Goal: Contribute content

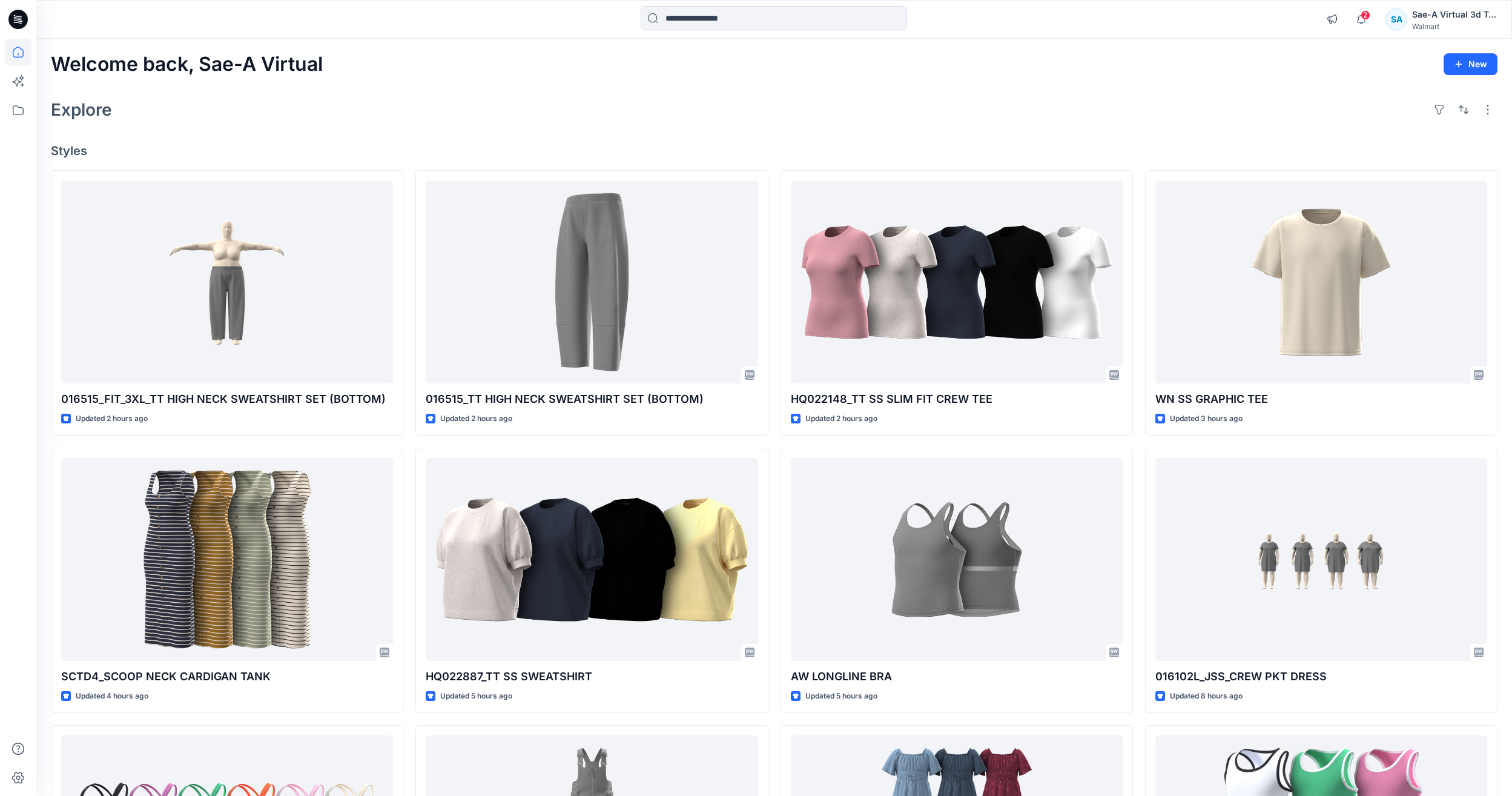
scroll to position [3824, 0]
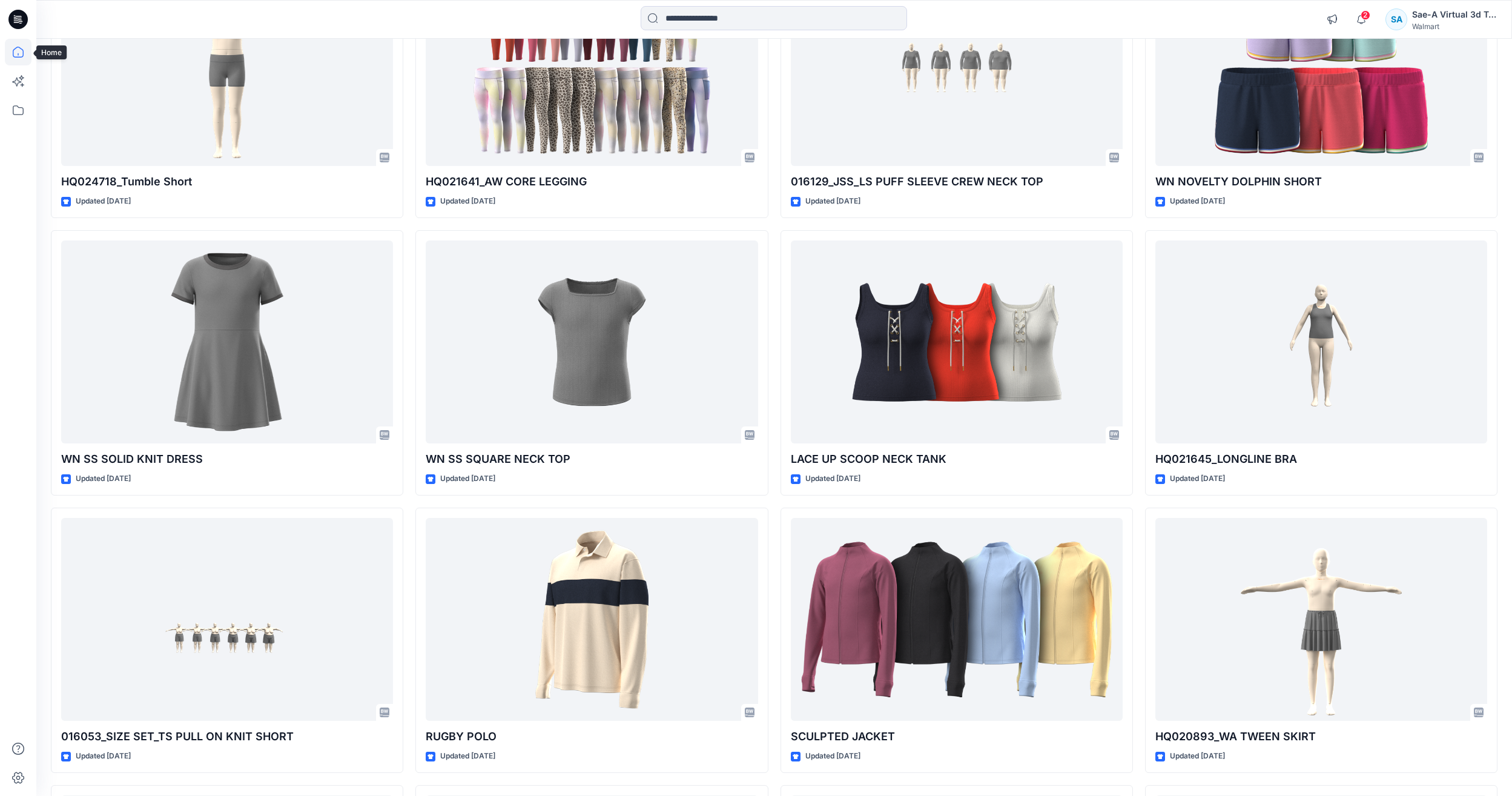
click at [15, 40] on icon at bounding box center [18, 52] width 27 height 27
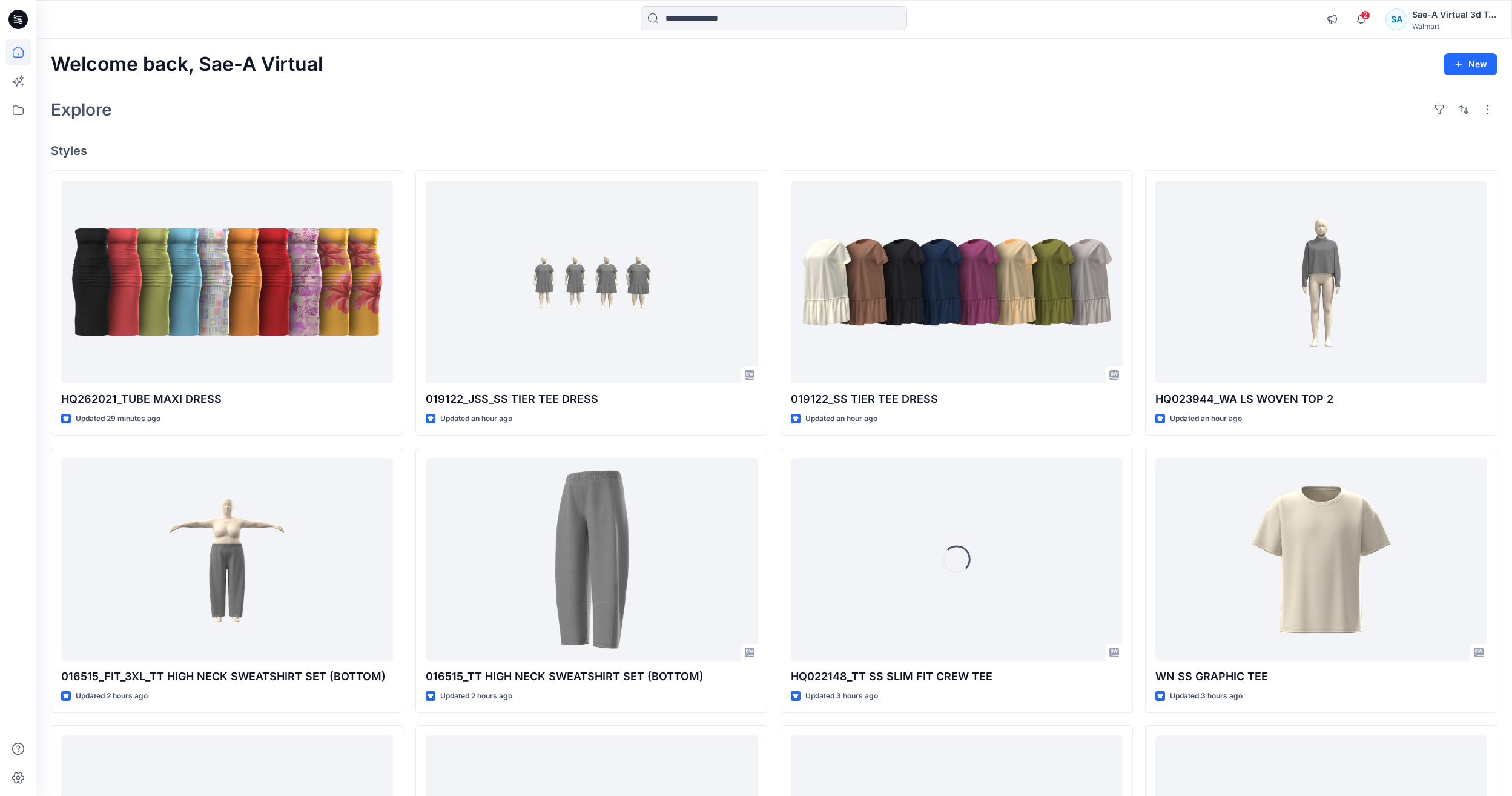
click at [785, 114] on div "Explore" at bounding box center [774, 110] width 1447 height 29
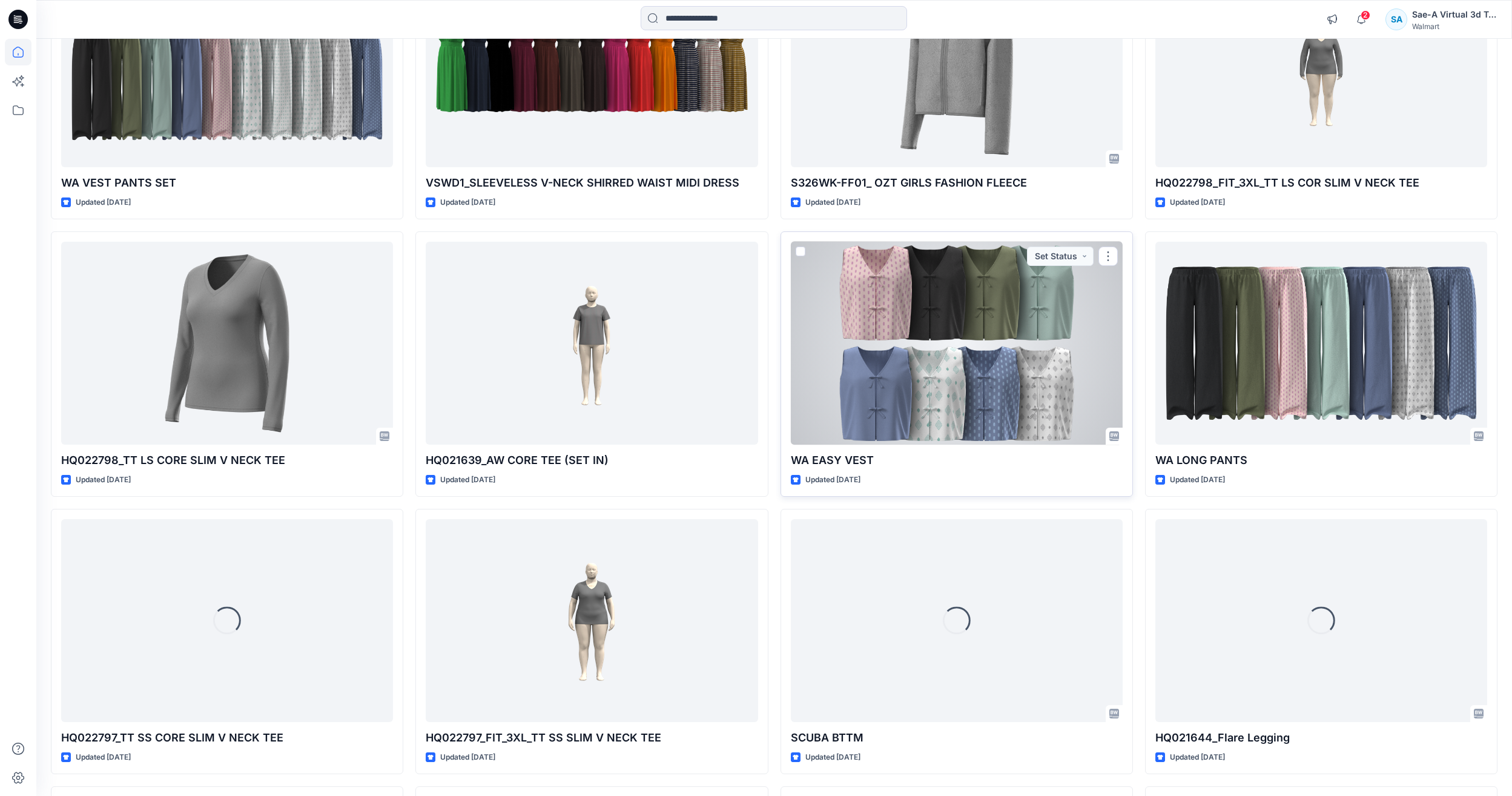
scroll to position [1328, 0]
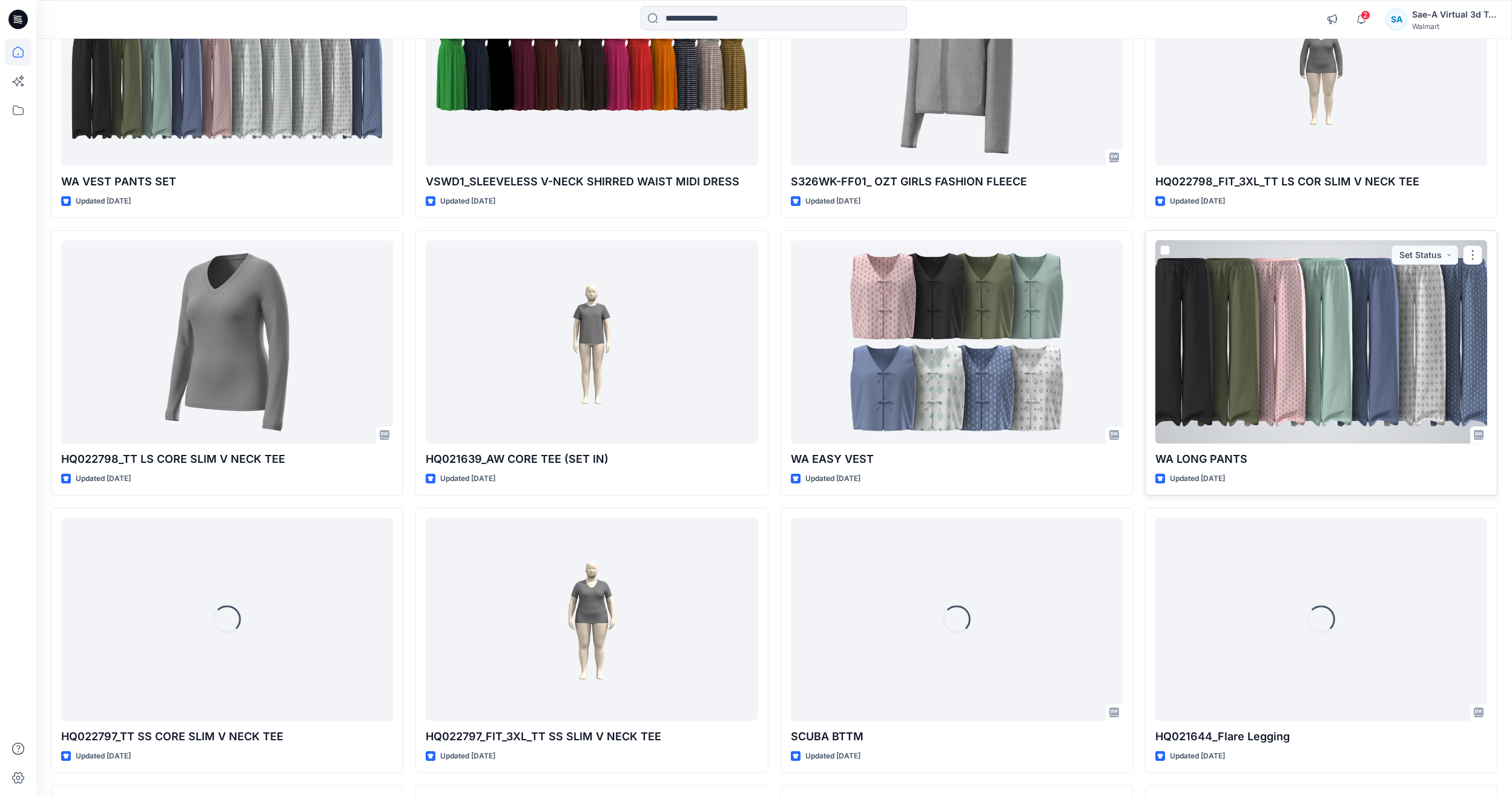
click at [1280, 418] on div at bounding box center [1321, 342] width 332 height 203
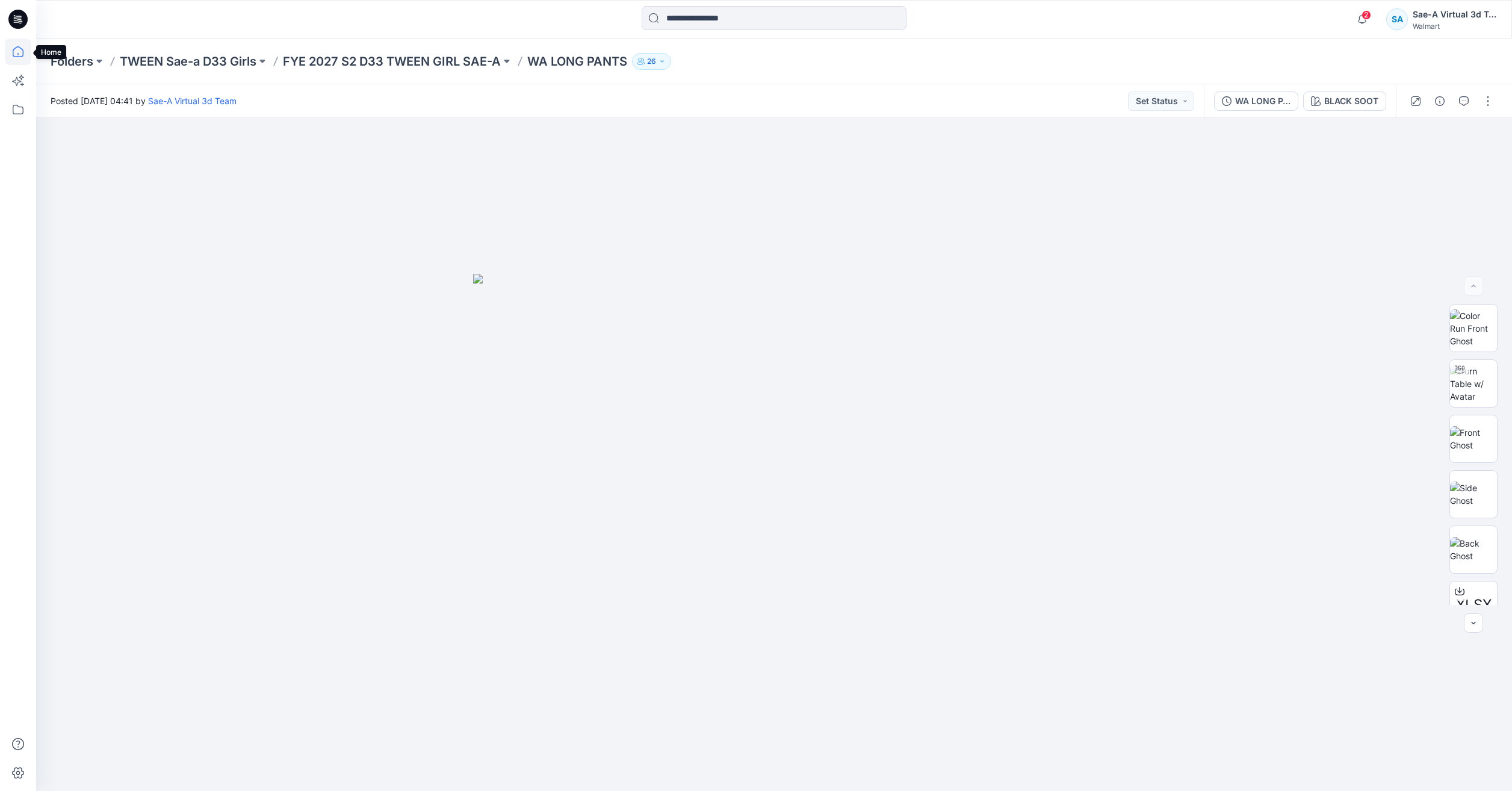
click at [13, 63] on icon at bounding box center [18, 51] width 26 height 26
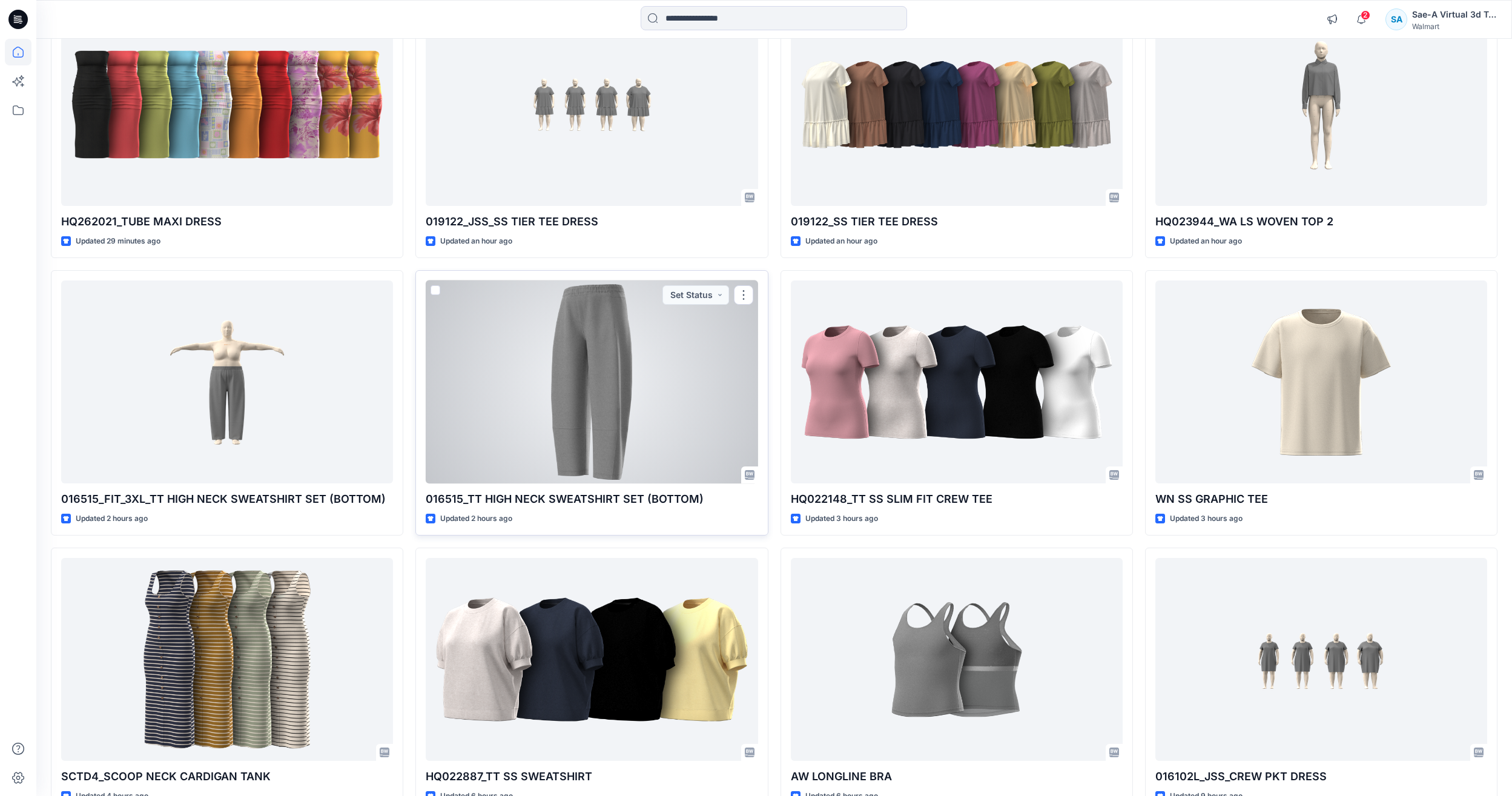
scroll to position [303, 0]
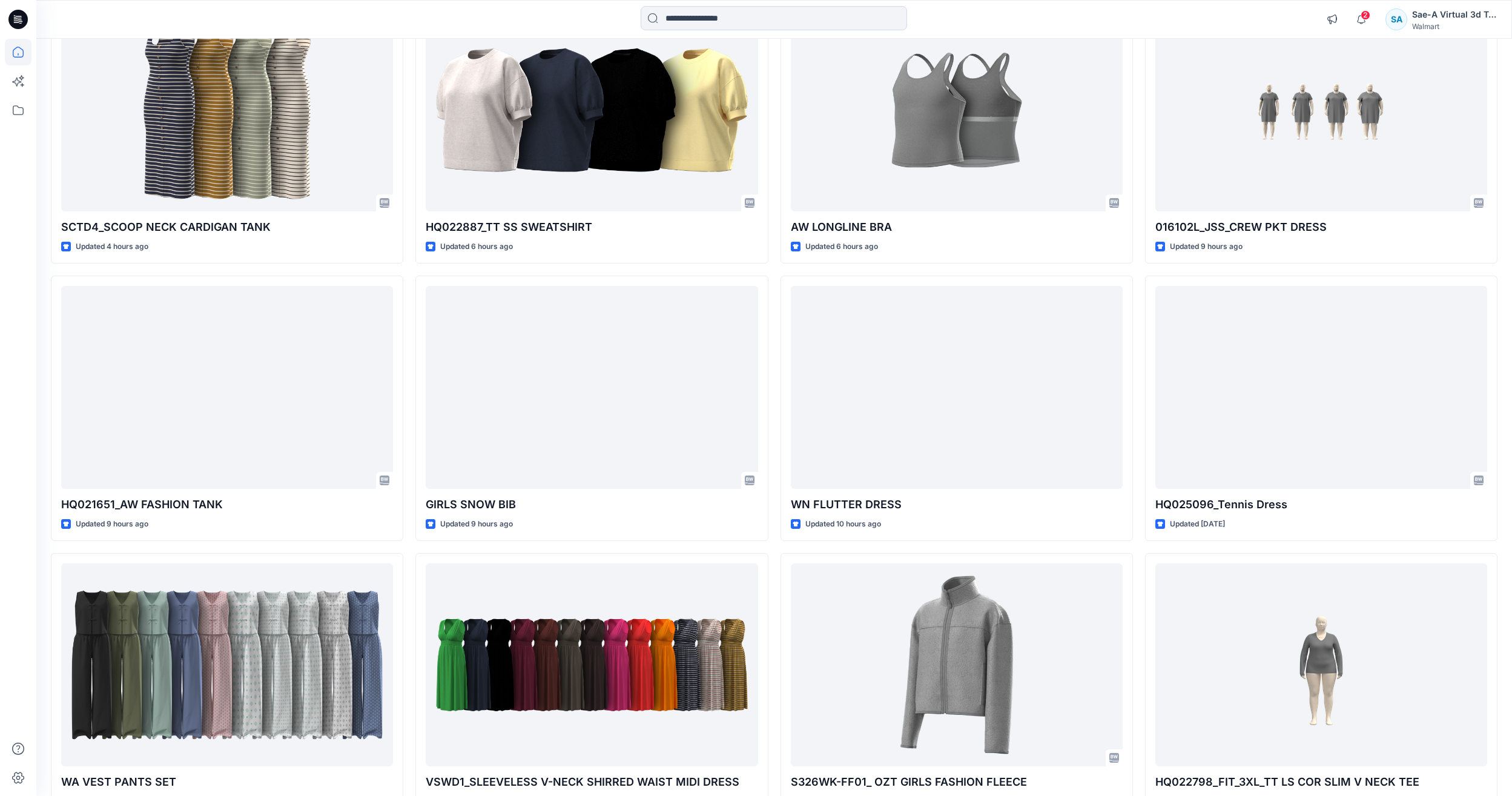
scroll to position [969, 0]
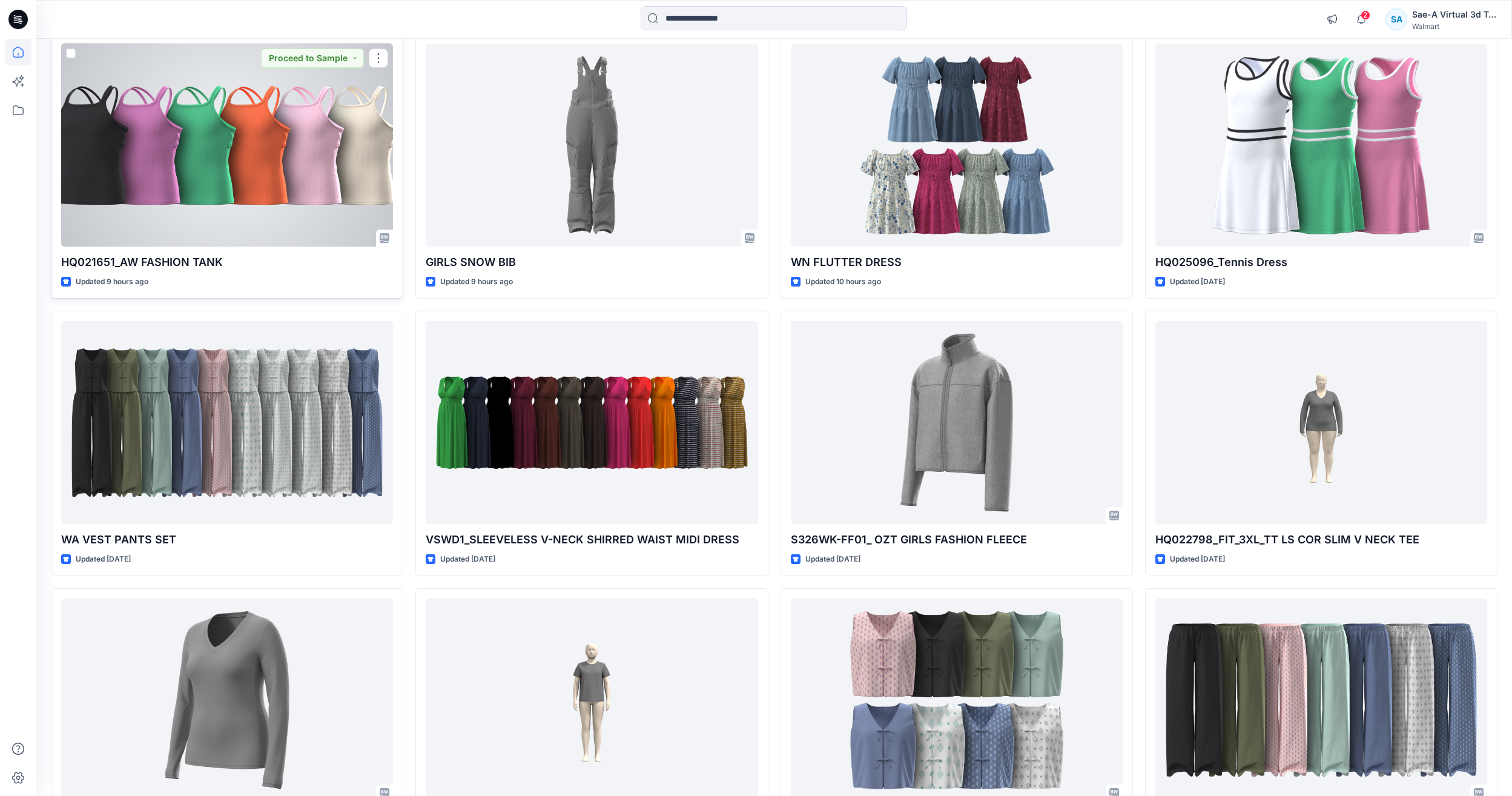
click at [158, 196] on div at bounding box center [227, 145] width 332 height 203
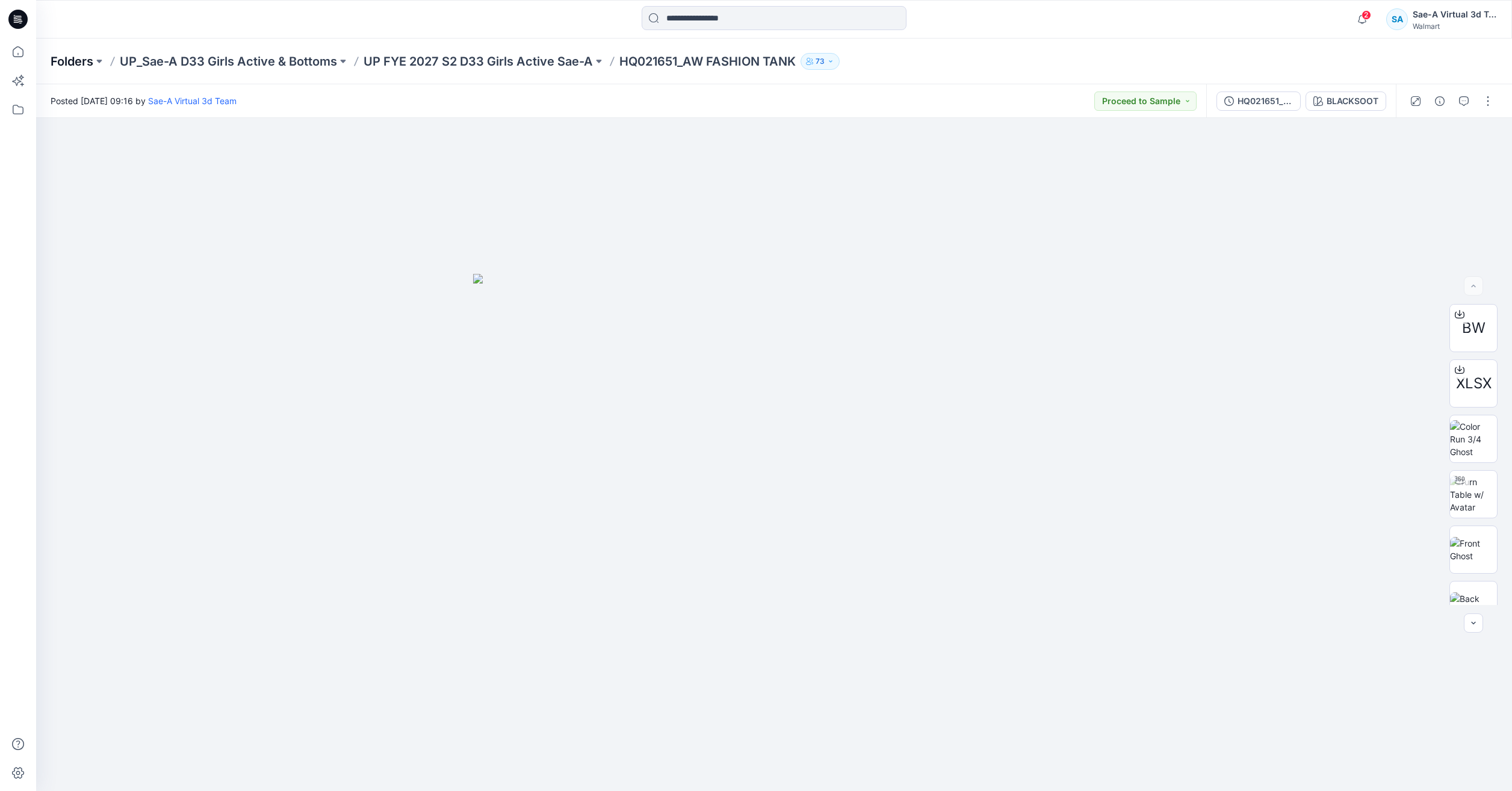
click at [60, 55] on p "Folders" at bounding box center [72, 61] width 43 height 17
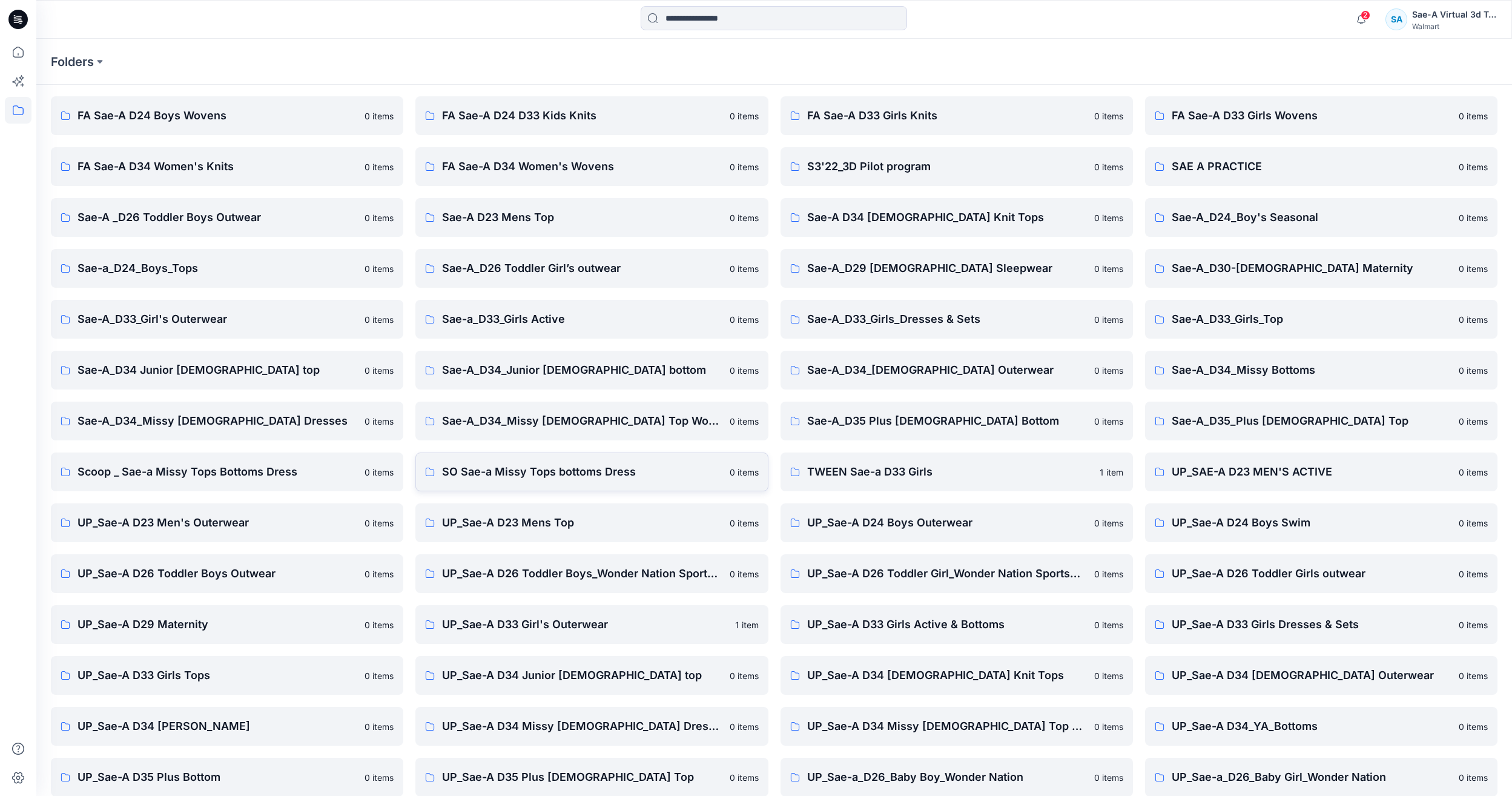
scroll to position [103, 0]
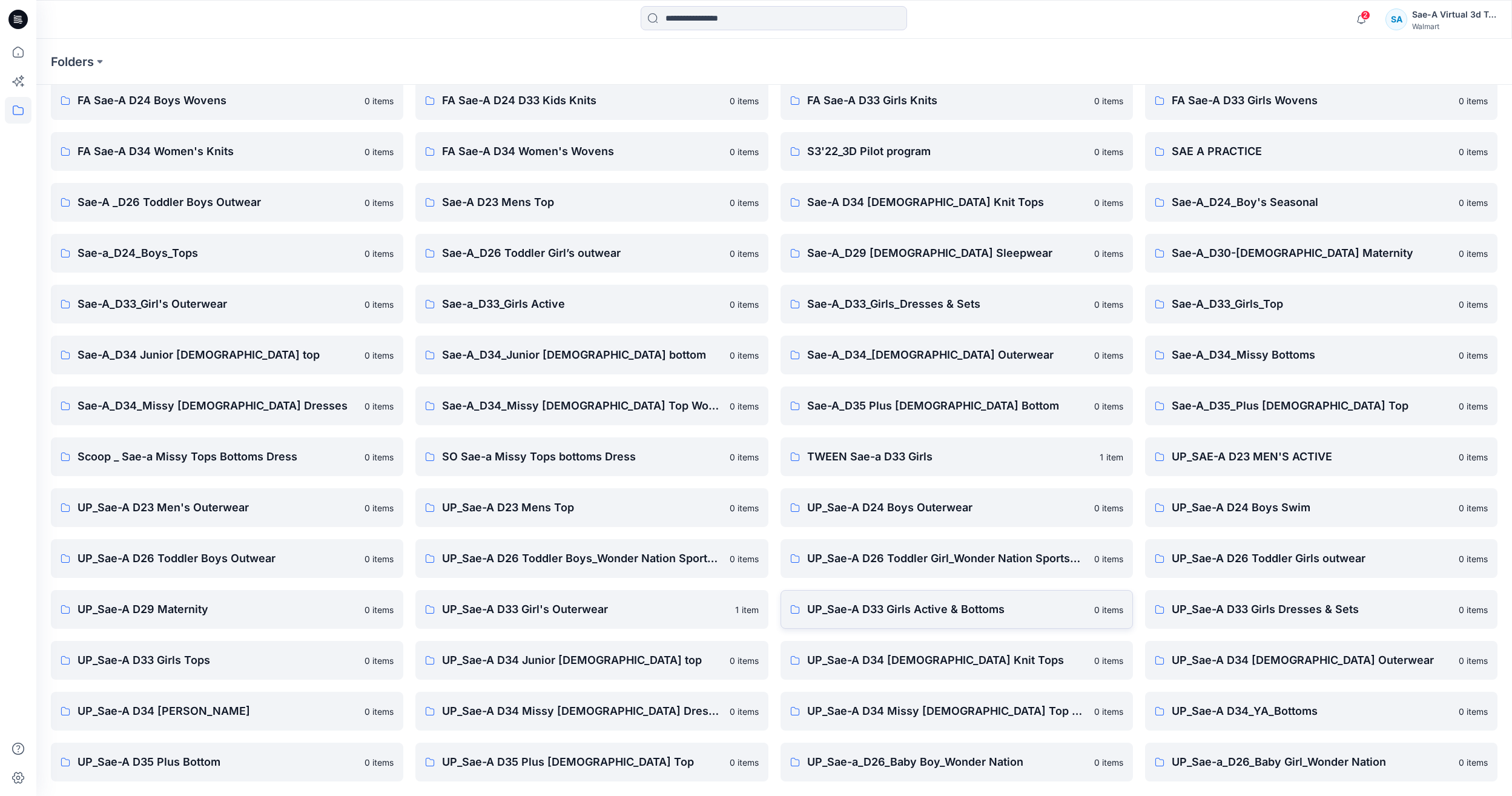
click at [895, 620] on link "UP_Sae-A D33 Girls Active & Bottoms 0 items" at bounding box center [957, 609] width 353 height 39
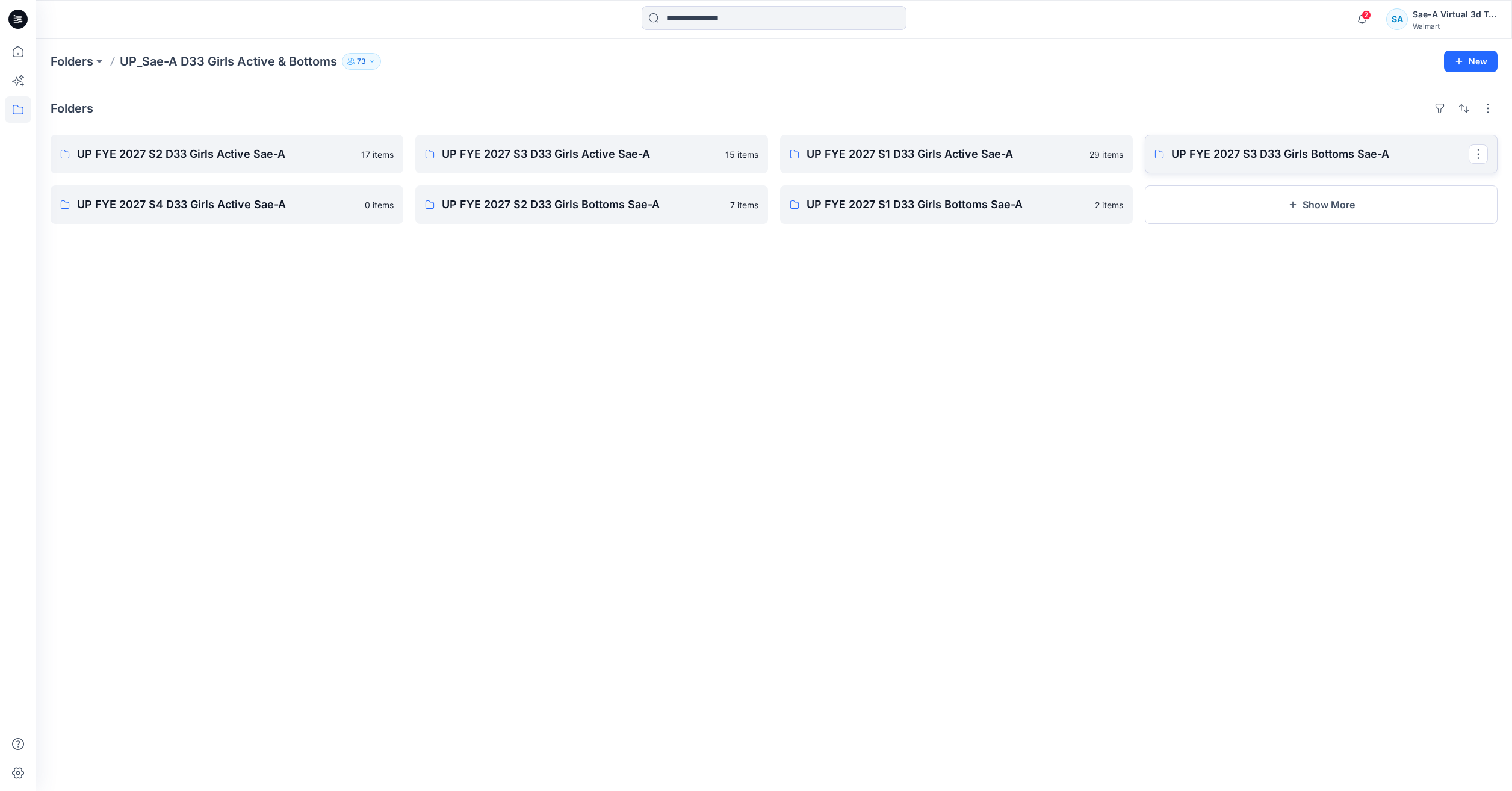
click at [1337, 169] on link "UP FYE 2027 S3 D33 Girls Bottoms Sae-A" at bounding box center [1321, 154] width 352 height 38
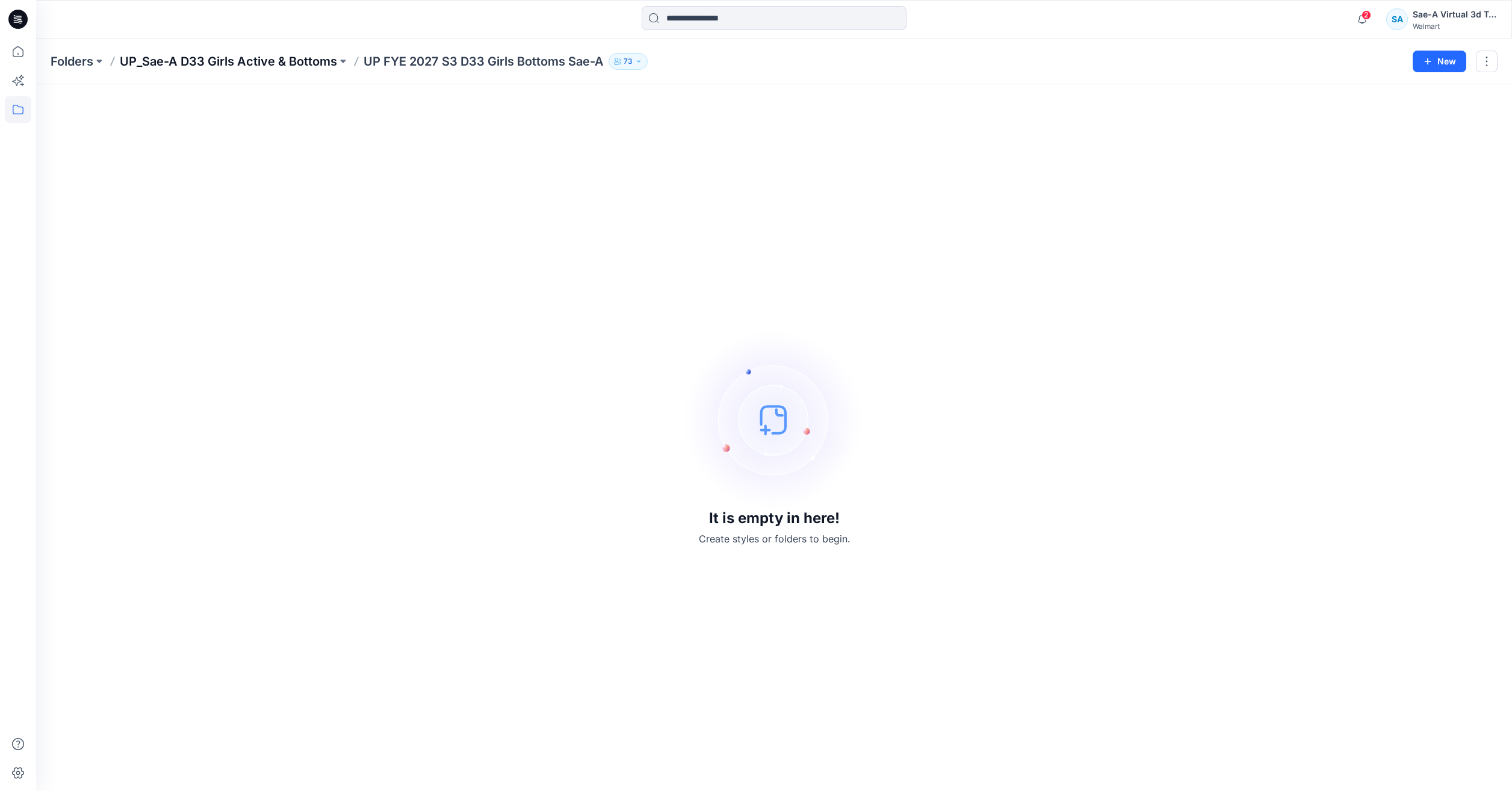
click at [290, 65] on p "UP_Sae-A D33 Girls Active & Bottoms" at bounding box center [228, 61] width 217 height 17
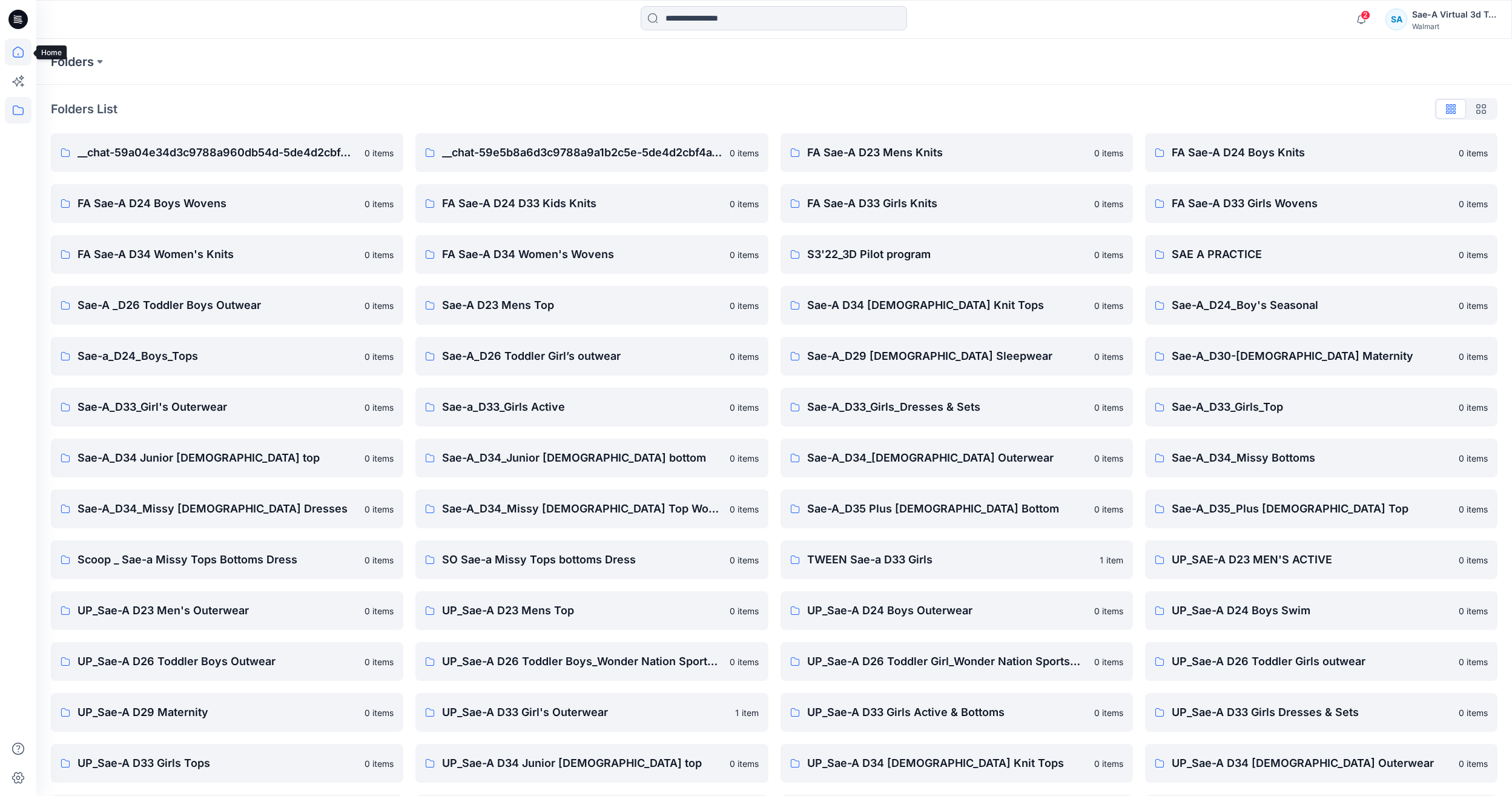
click at [13, 51] on icon at bounding box center [18, 52] width 27 height 27
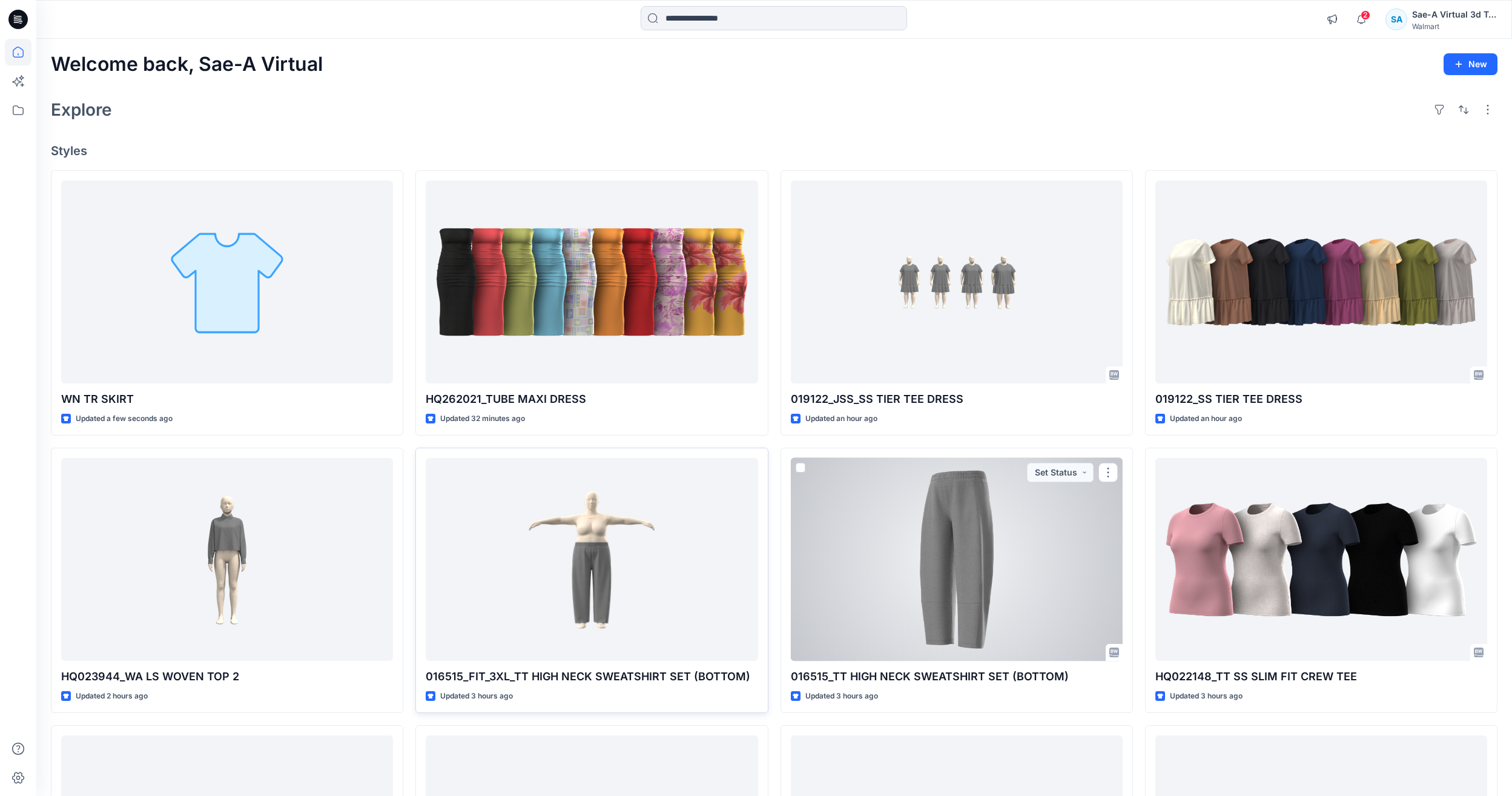
click at [642, 622] on div at bounding box center [592, 559] width 332 height 203
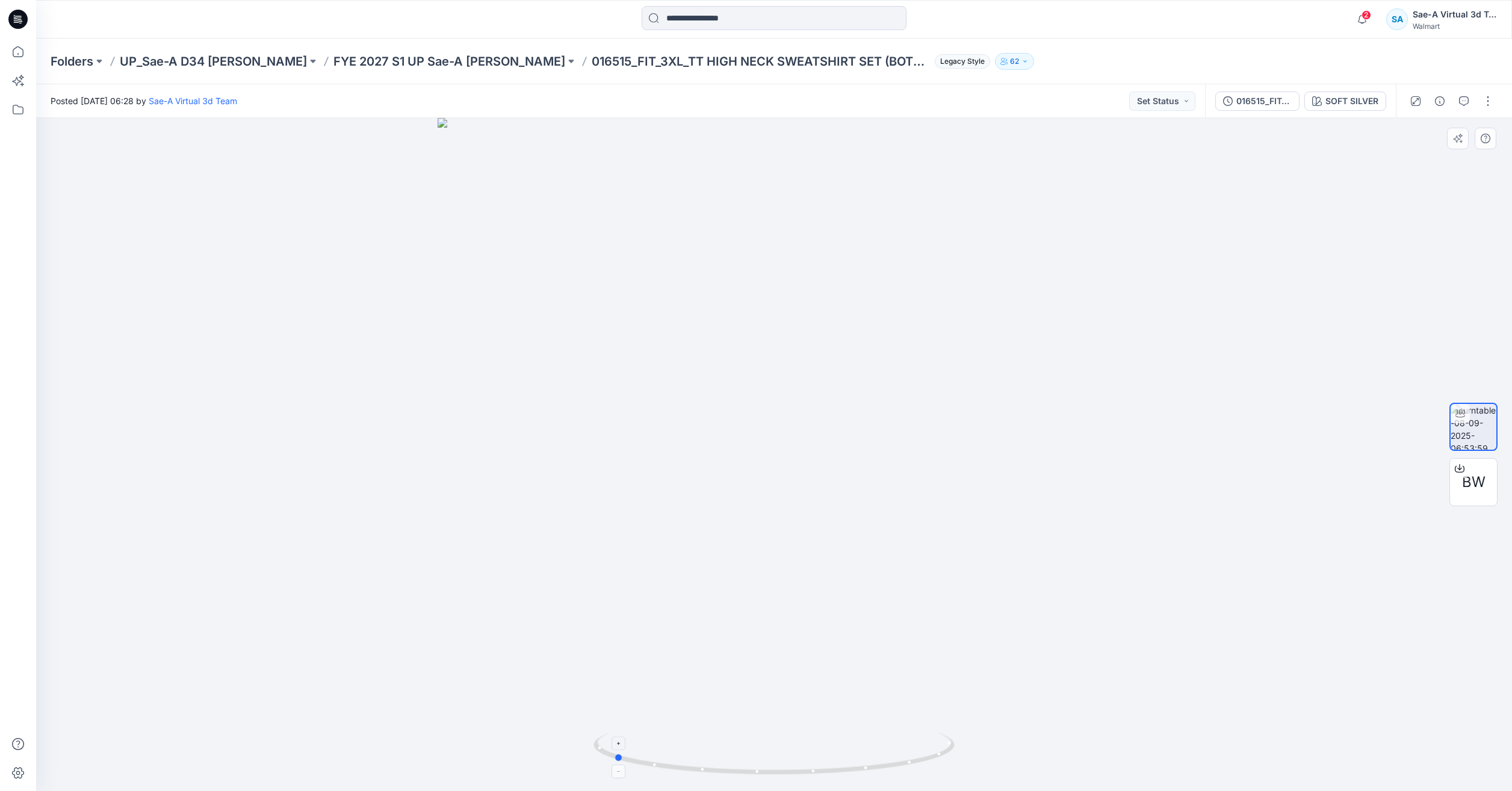
drag, startPoint x: 896, startPoint y: 772, endPoint x: 736, endPoint y: 777, distance: 160.1
click at [736, 777] on icon at bounding box center [775, 755] width 364 height 45
click at [10, 53] on icon at bounding box center [18, 51] width 26 height 26
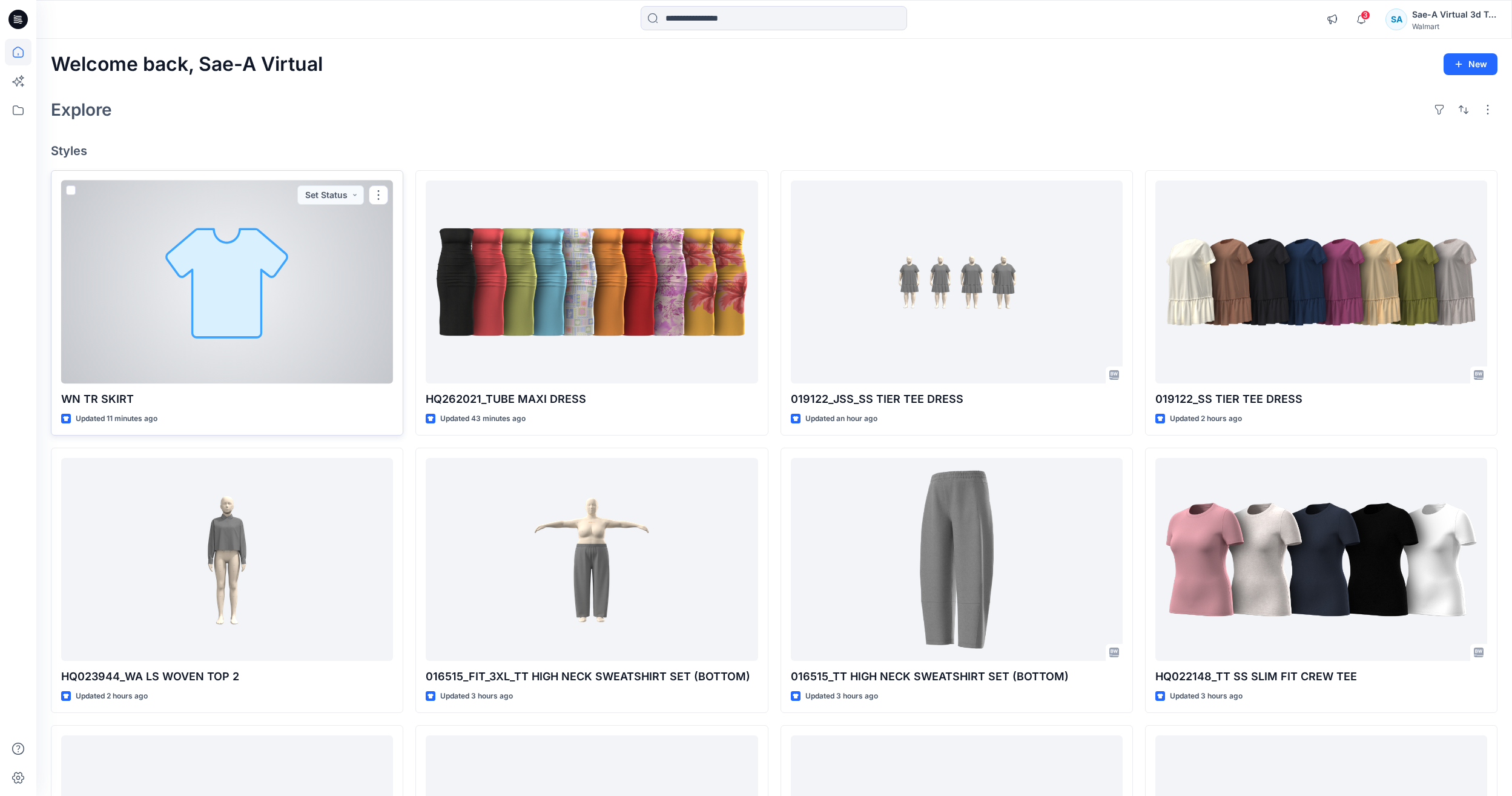
click at [234, 283] on div at bounding box center [227, 282] width 332 height 203
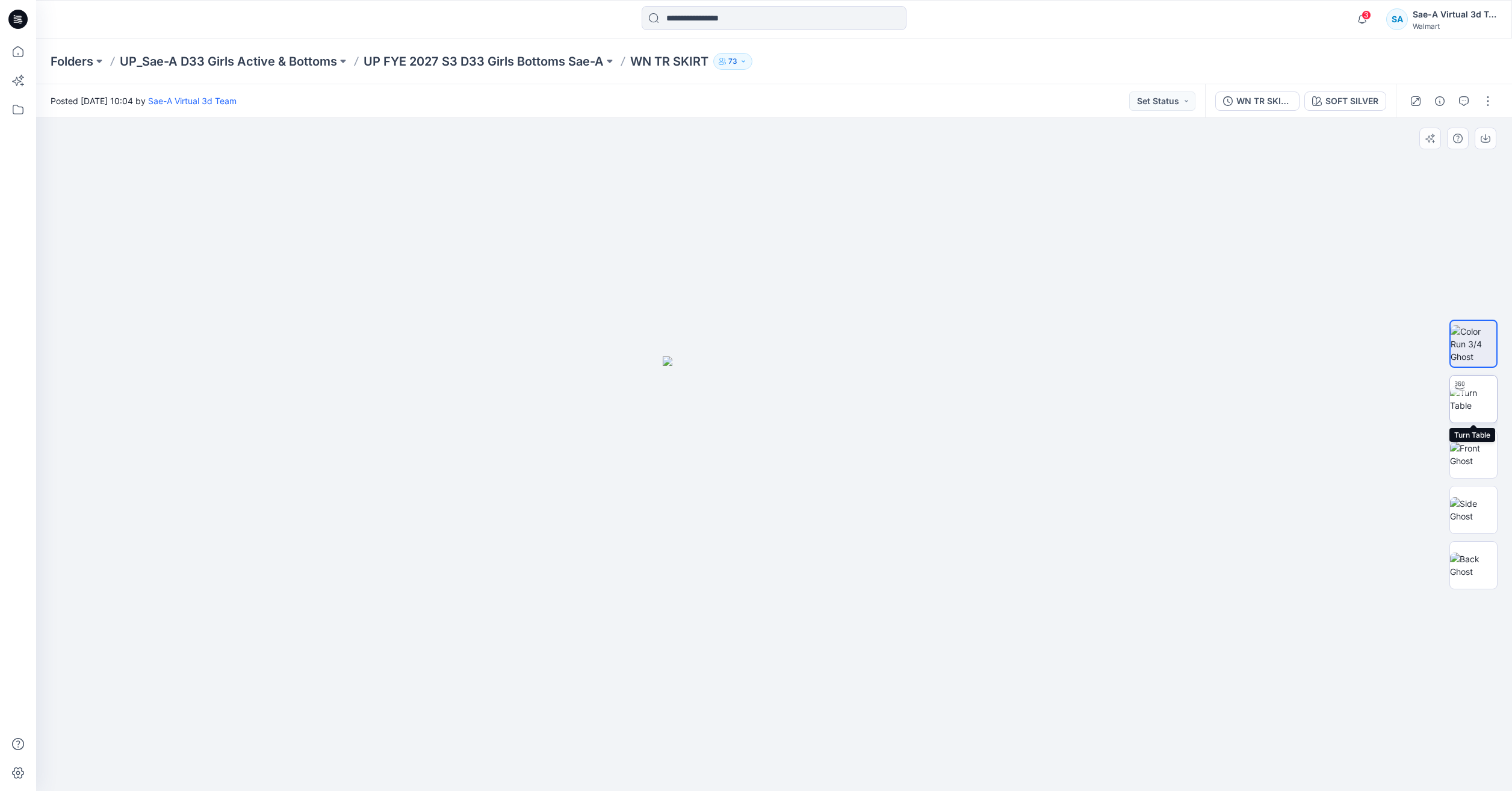
click at [1466, 395] on img at bounding box center [1473, 399] width 47 height 25
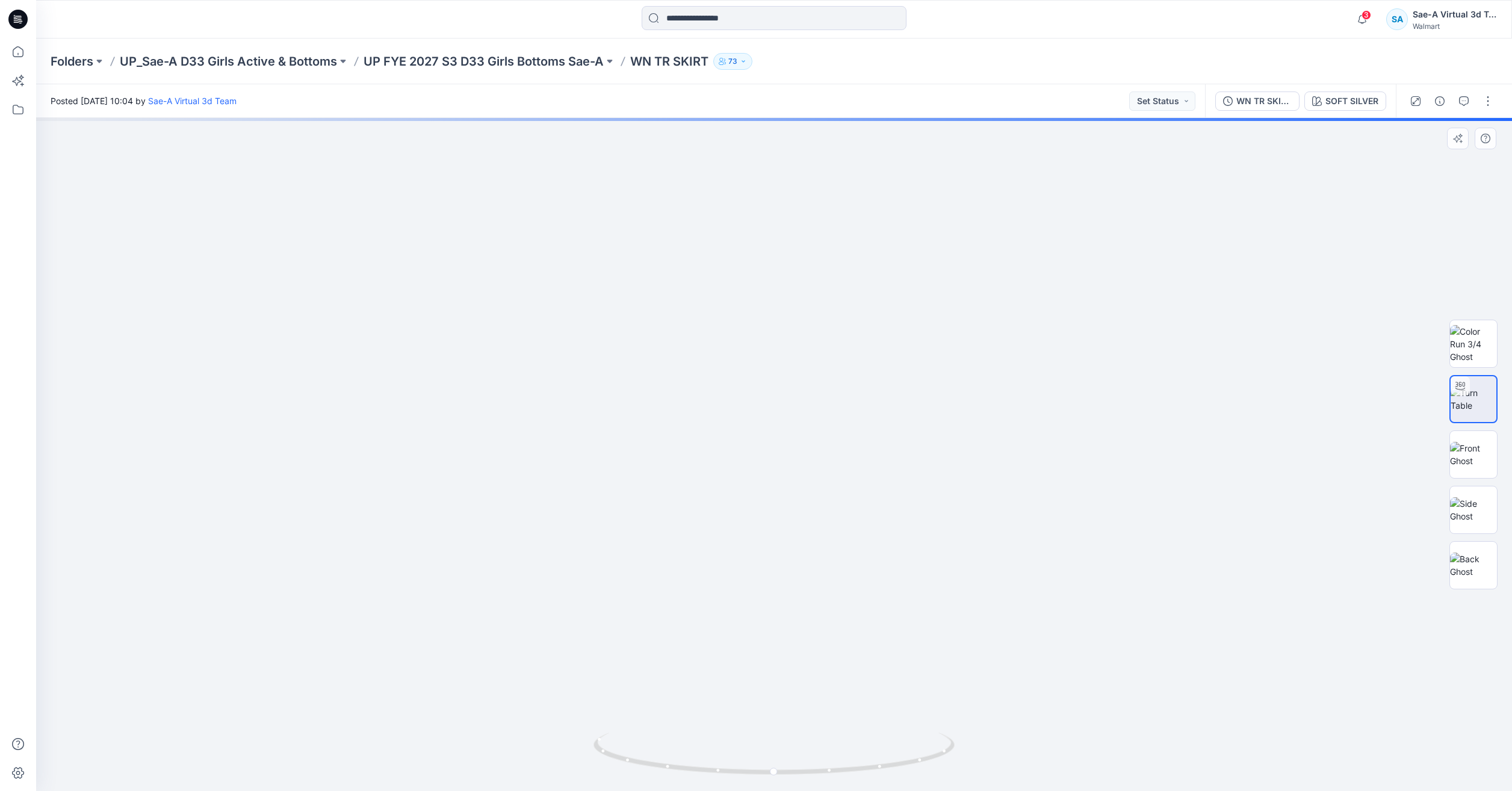
drag, startPoint x: 877, startPoint y: 540, endPoint x: 854, endPoint y: 400, distance: 141.9
drag, startPoint x: 891, startPoint y: 758, endPoint x: 726, endPoint y: 745, distance: 165.5
click at [726, 745] on icon at bounding box center [775, 755] width 364 height 45
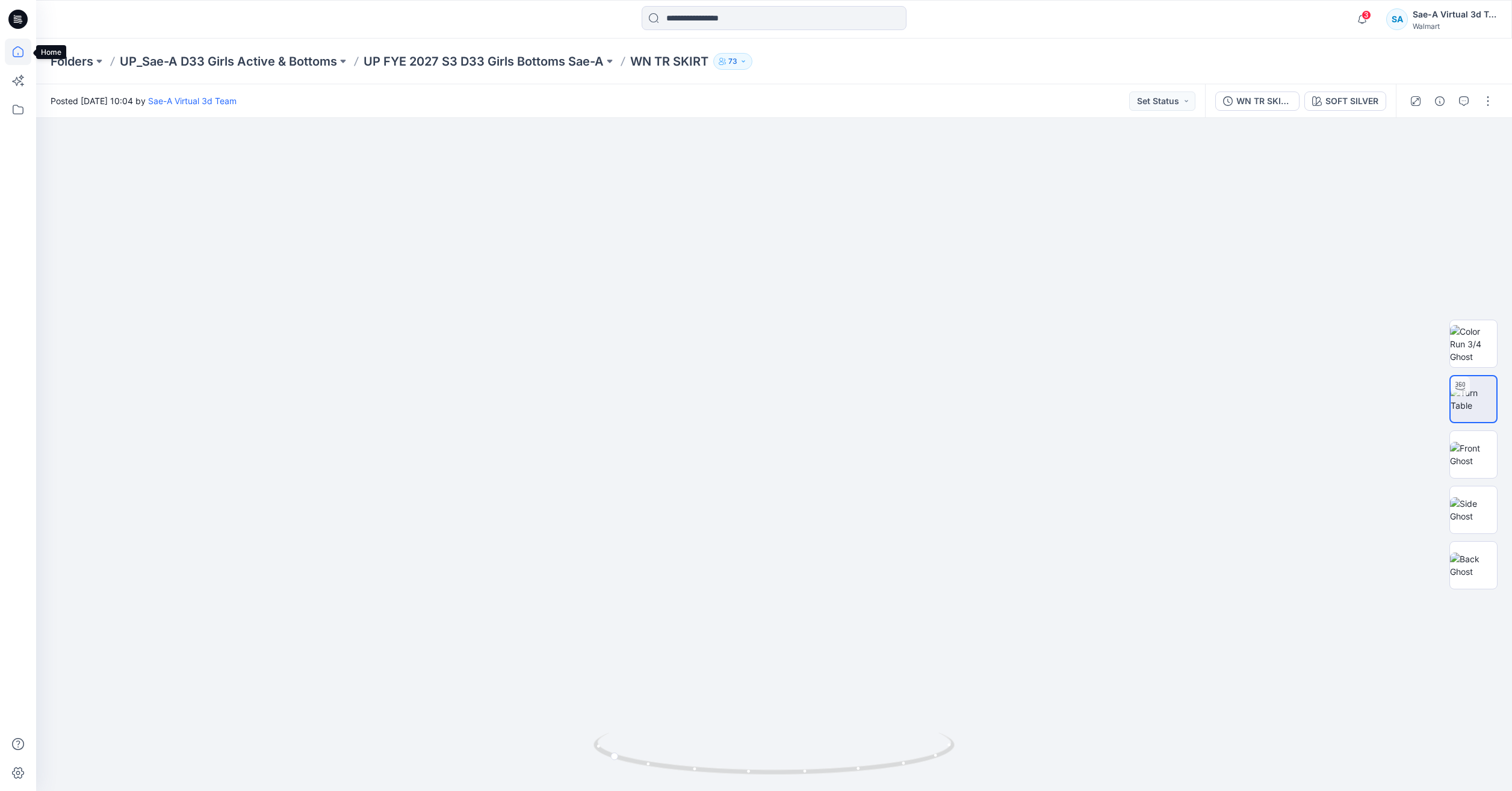
click at [9, 50] on icon at bounding box center [18, 51] width 26 height 26
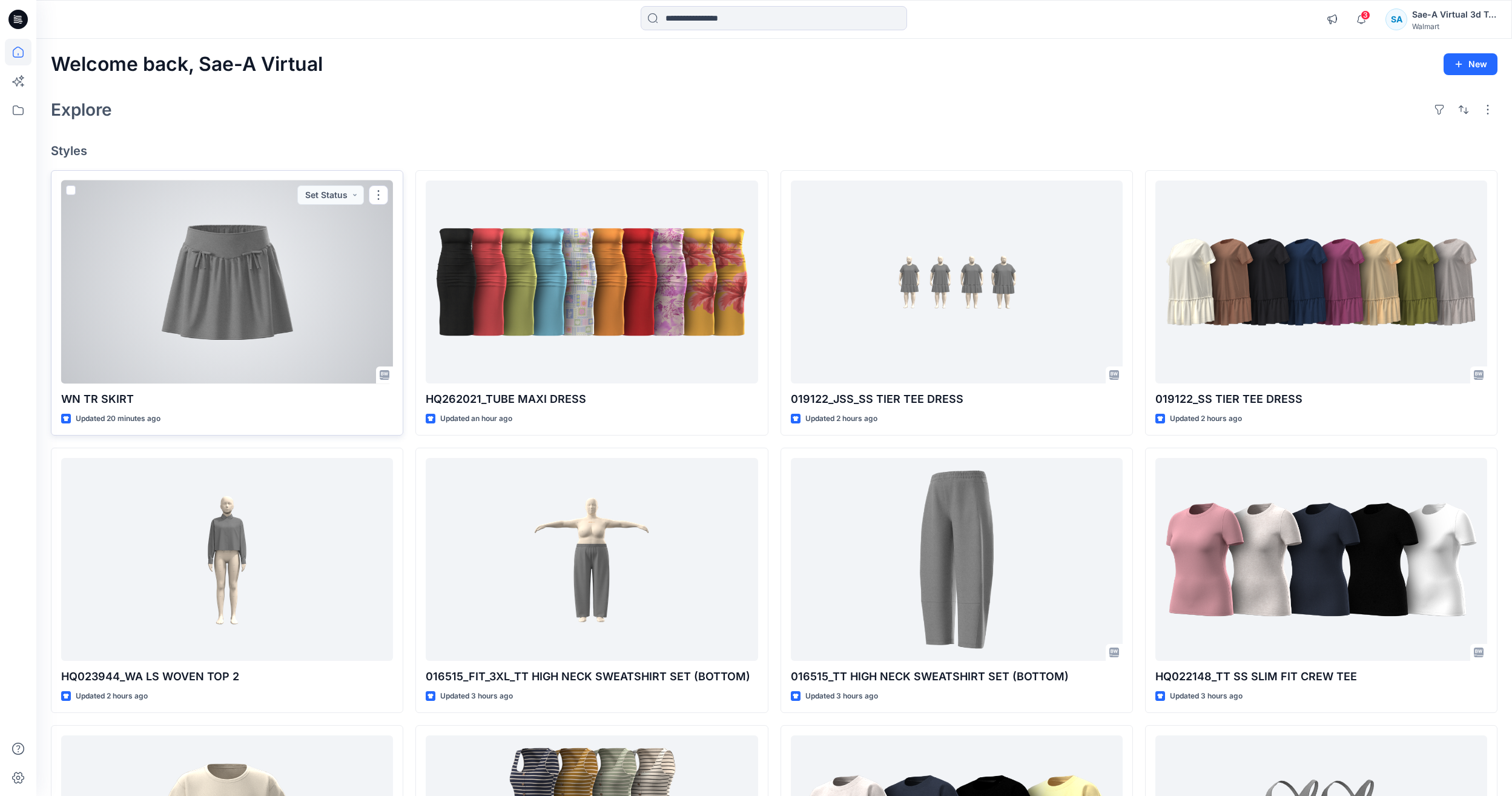
click at [199, 336] on div at bounding box center [227, 282] width 332 height 203
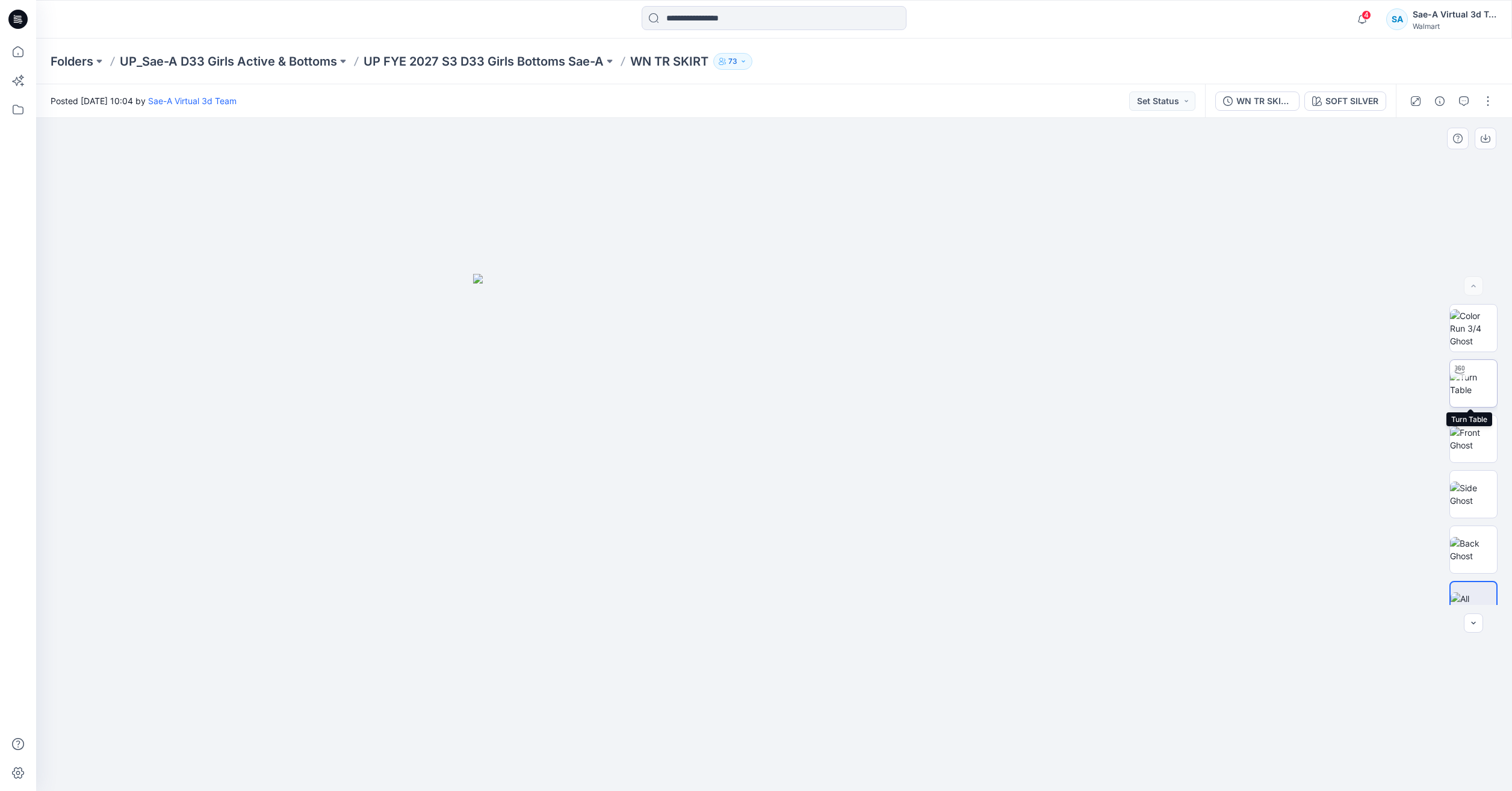
click at [499, 373] on img at bounding box center [1473, 383] width 47 height 25
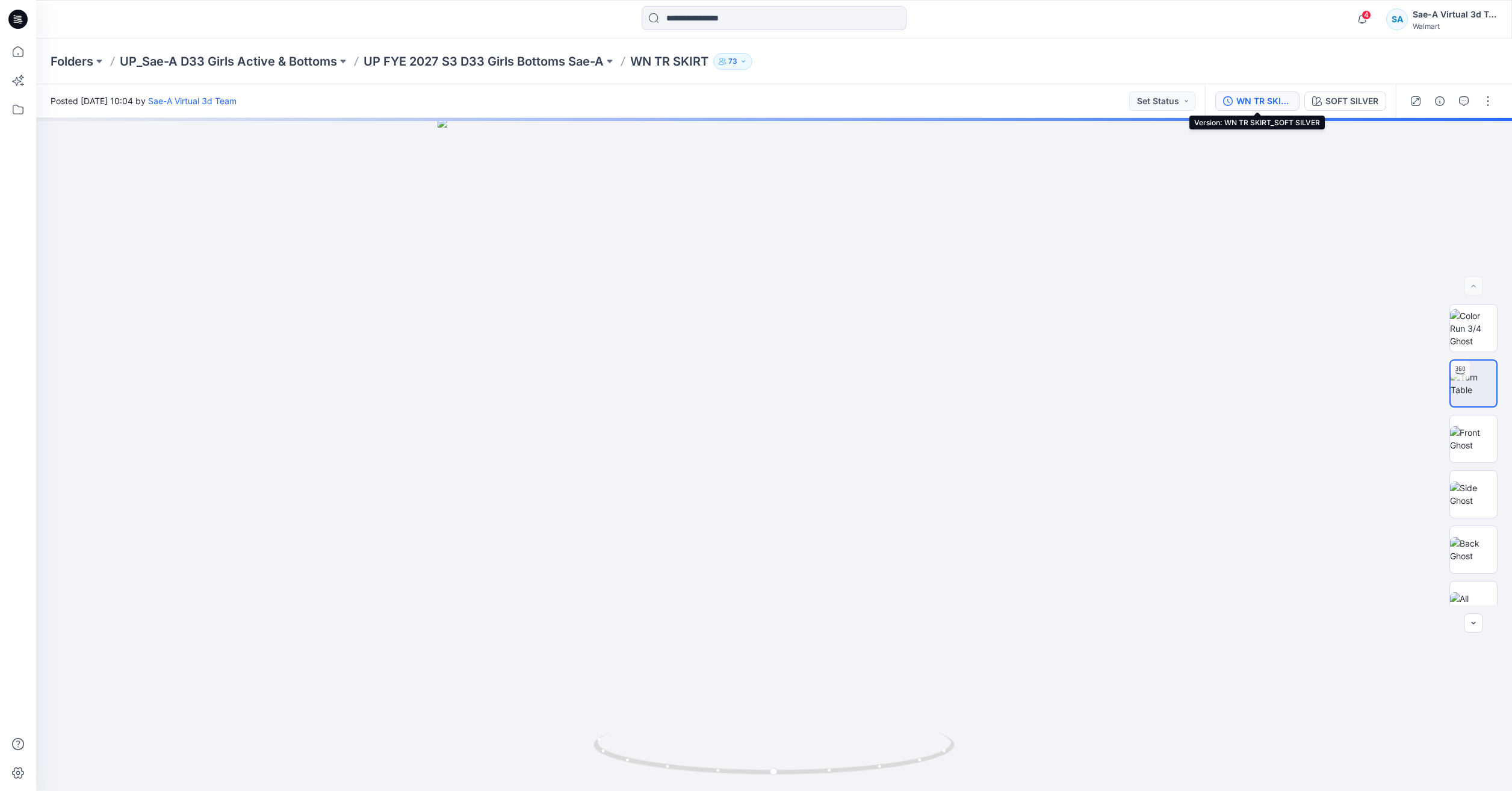
click at [499, 99] on div "WN TR SKIRT_SOFT SILVER" at bounding box center [1264, 101] width 55 height 13
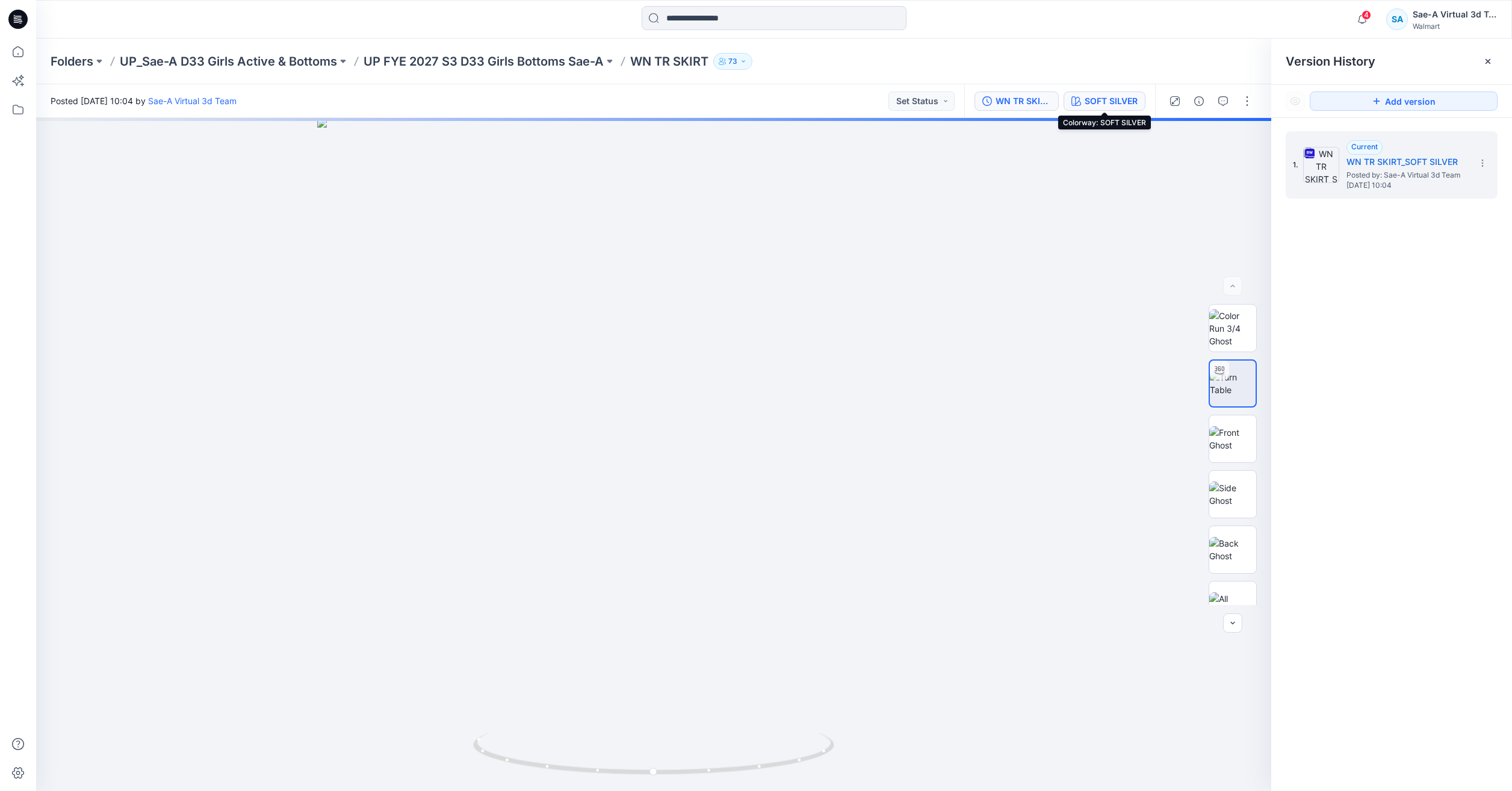
click at [499, 102] on div "SOFT SILVER" at bounding box center [1111, 101] width 53 height 13
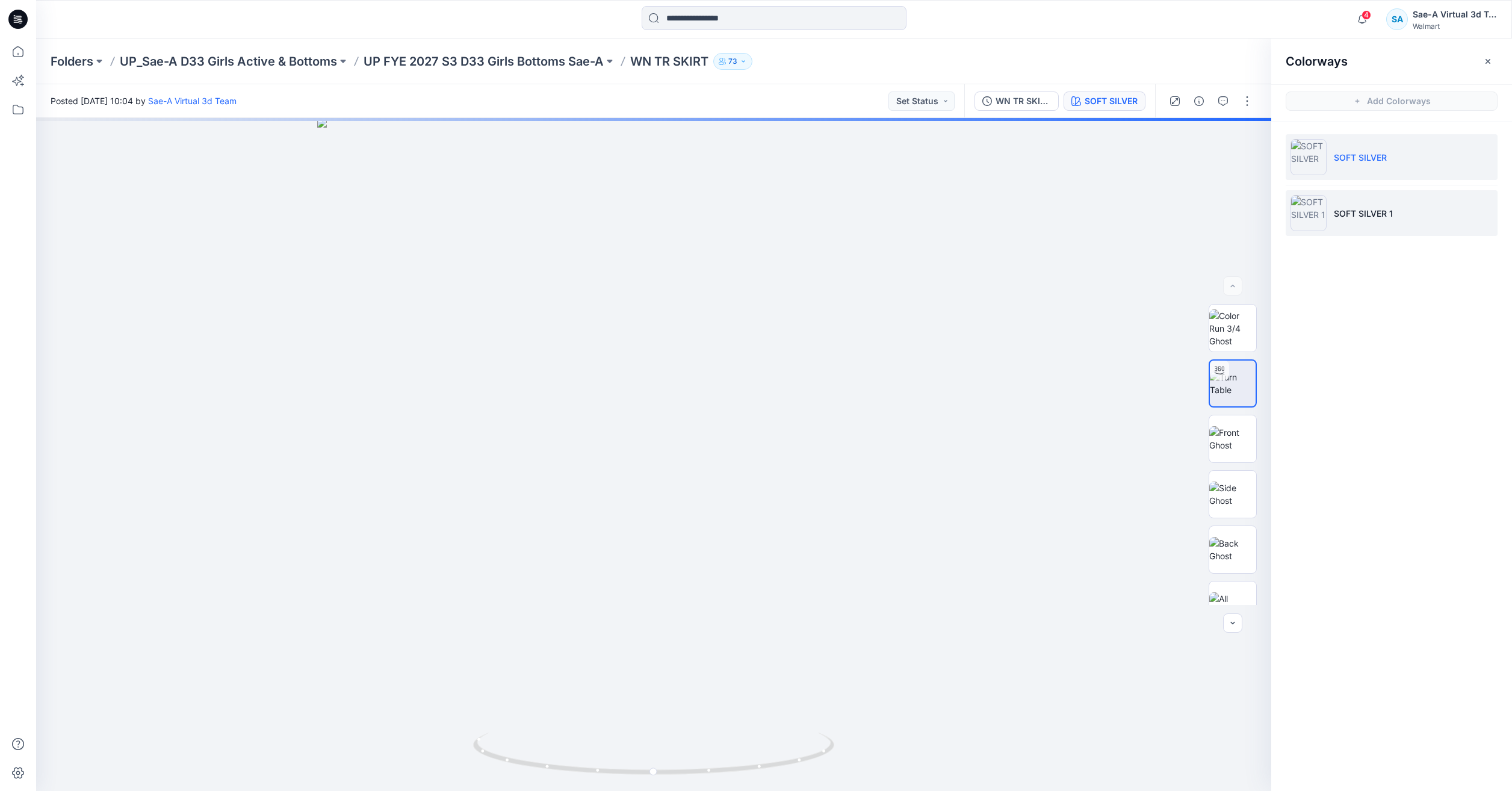
click at [499, 220] on li "SOFT SILVER 1" at bounding box center [1392, 213] width 212 height 46
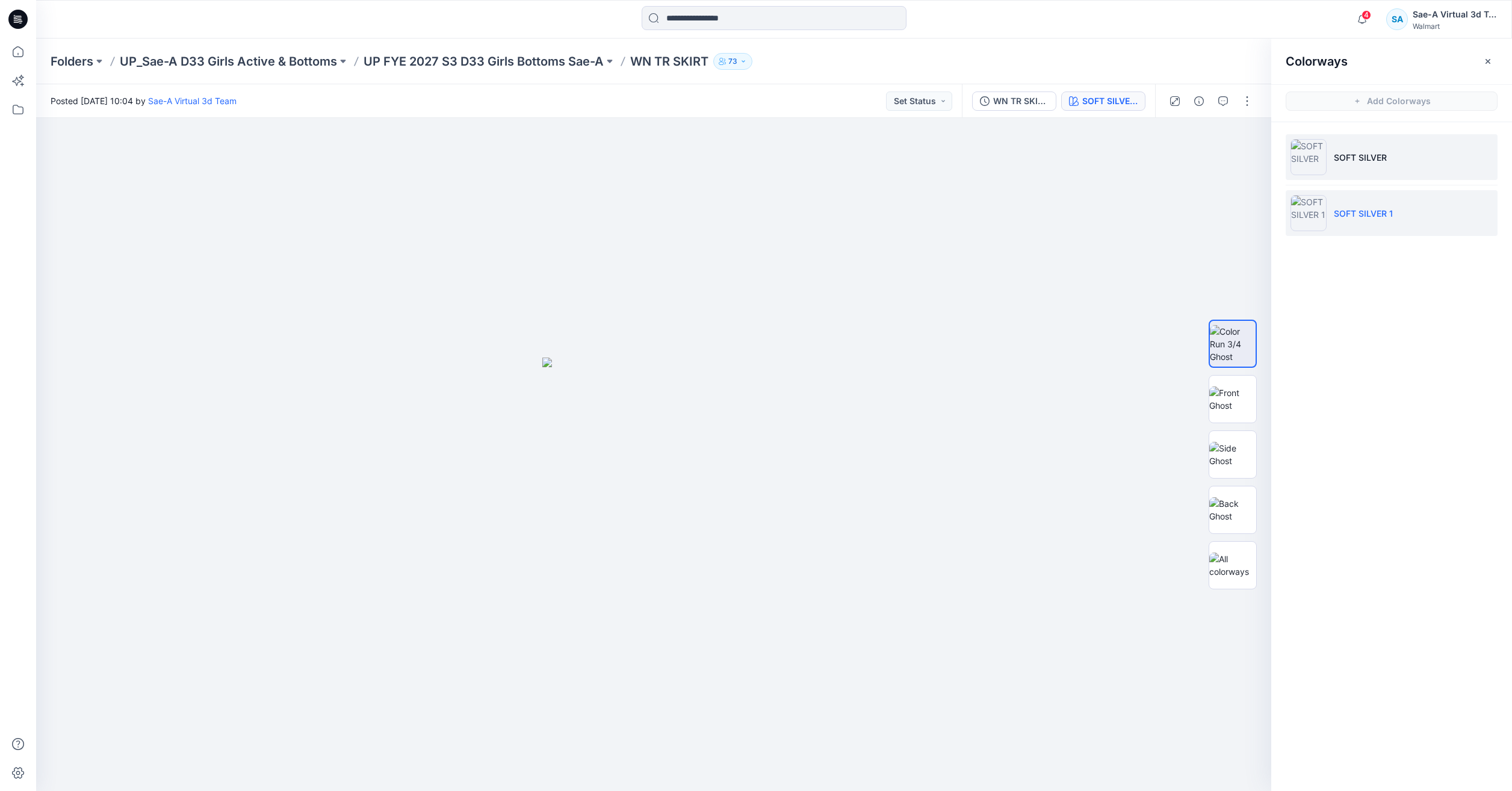
click at [499, 164] on li "SOFT SILVER" at bounding box center [1392, 157] width 212 height 46
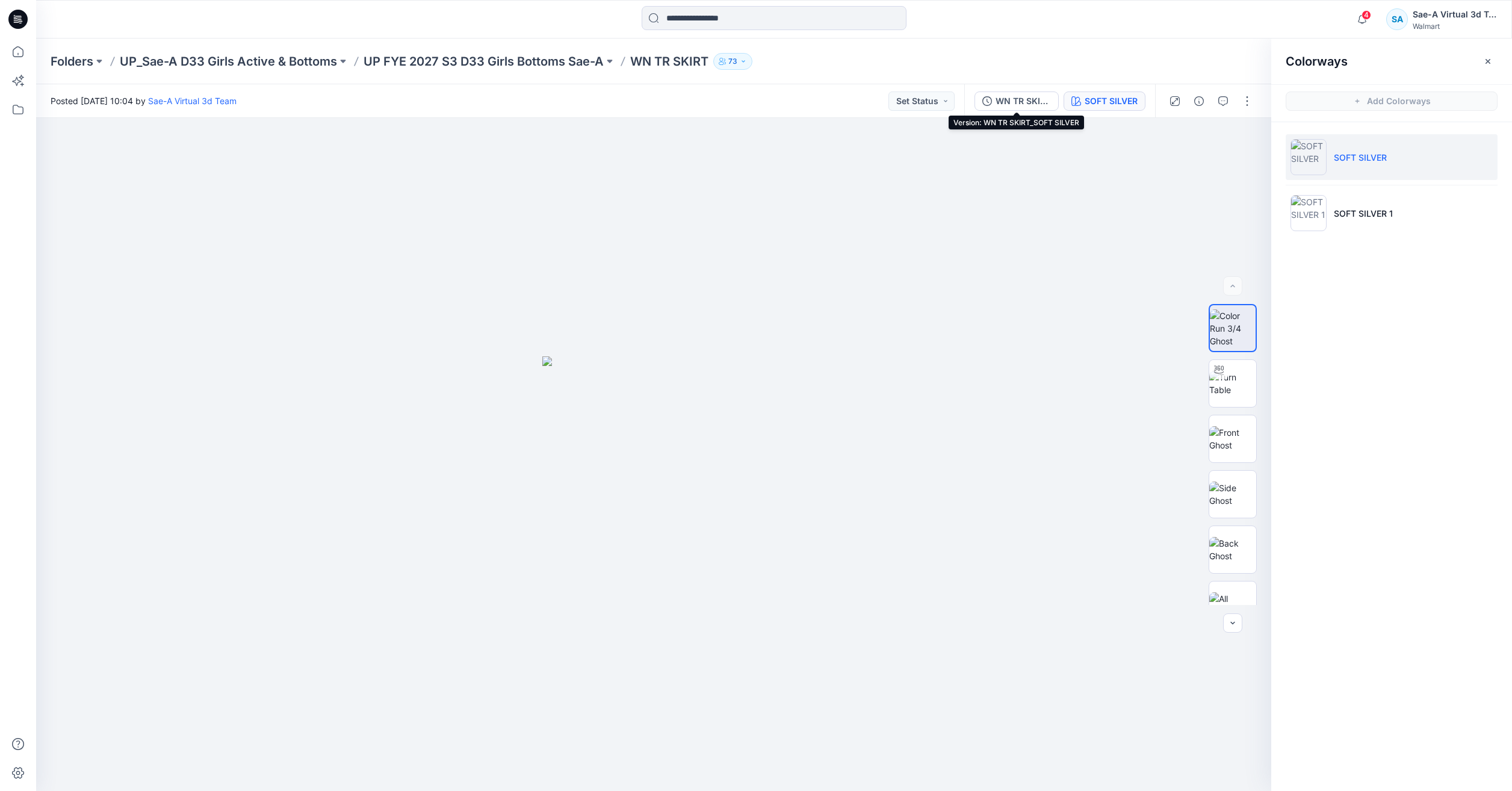
drag, startPoint x: 1004, startPoint y: 104, endPoint x: 1136, endPoint y: 97, distance: 132.2
click at [499, 104] on div "WN TR SKIRT_SOFT SILVER" at bounding box center [1023, 101] width 55 height 13
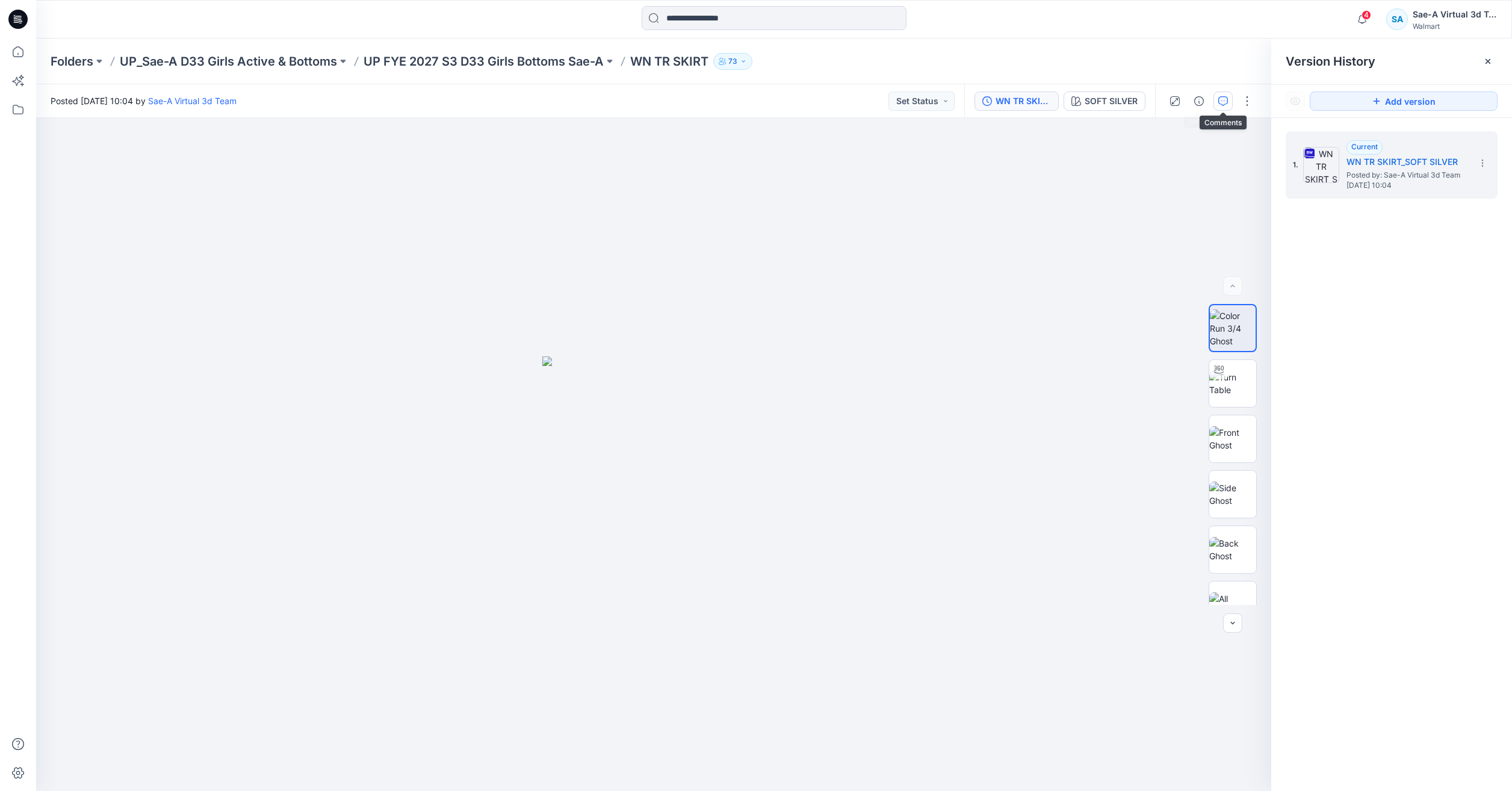
click at [499, 97] on icon "button" at bounding box center [1222, 101] width 9 height 9
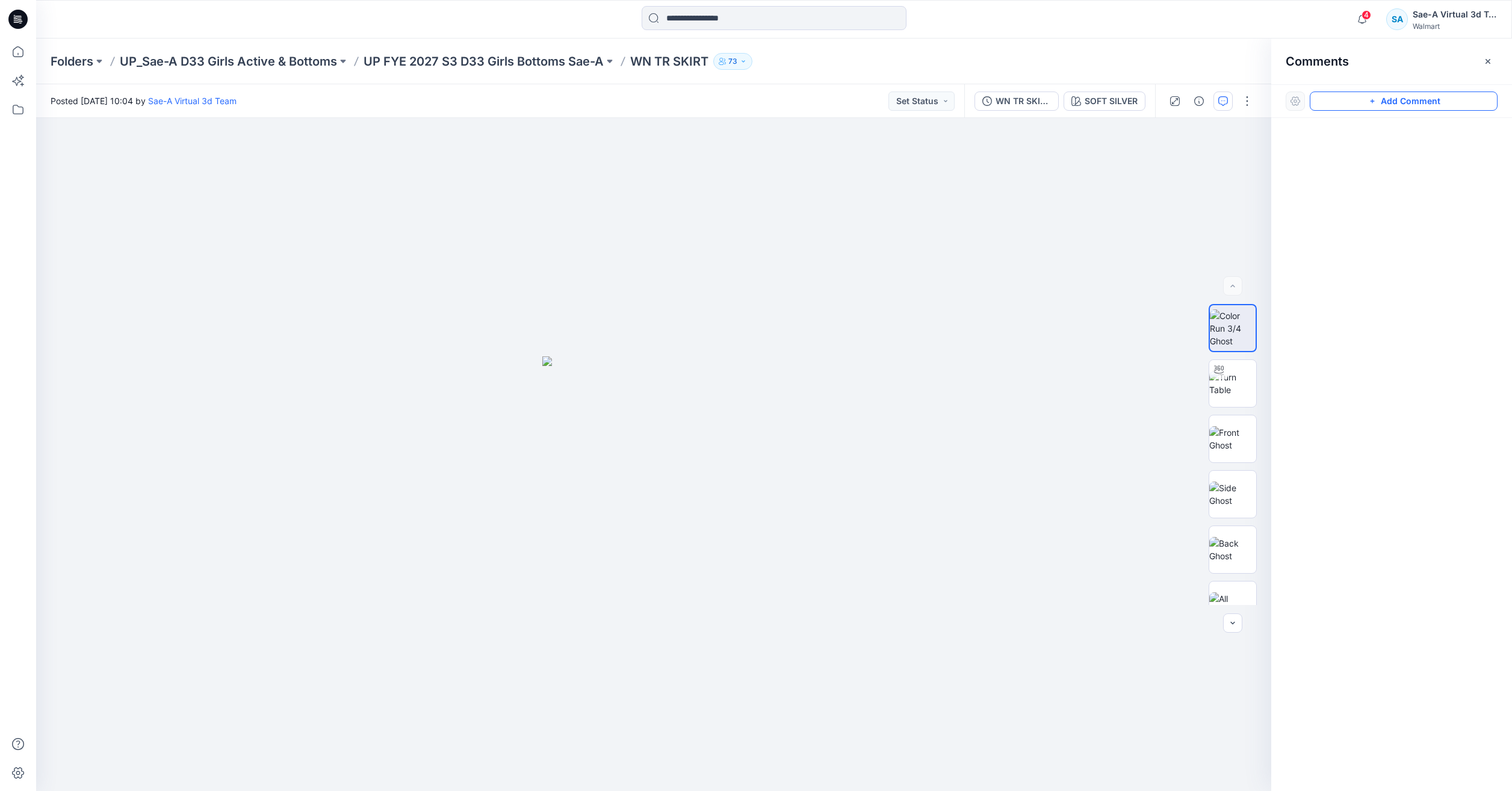
click at [499, 97] on button "Add Comment" at bounding box center [1403, 101] width 188 height 19
click at [499, 195] on div "1" at bounding box center [653, 454] width 1235 height 673
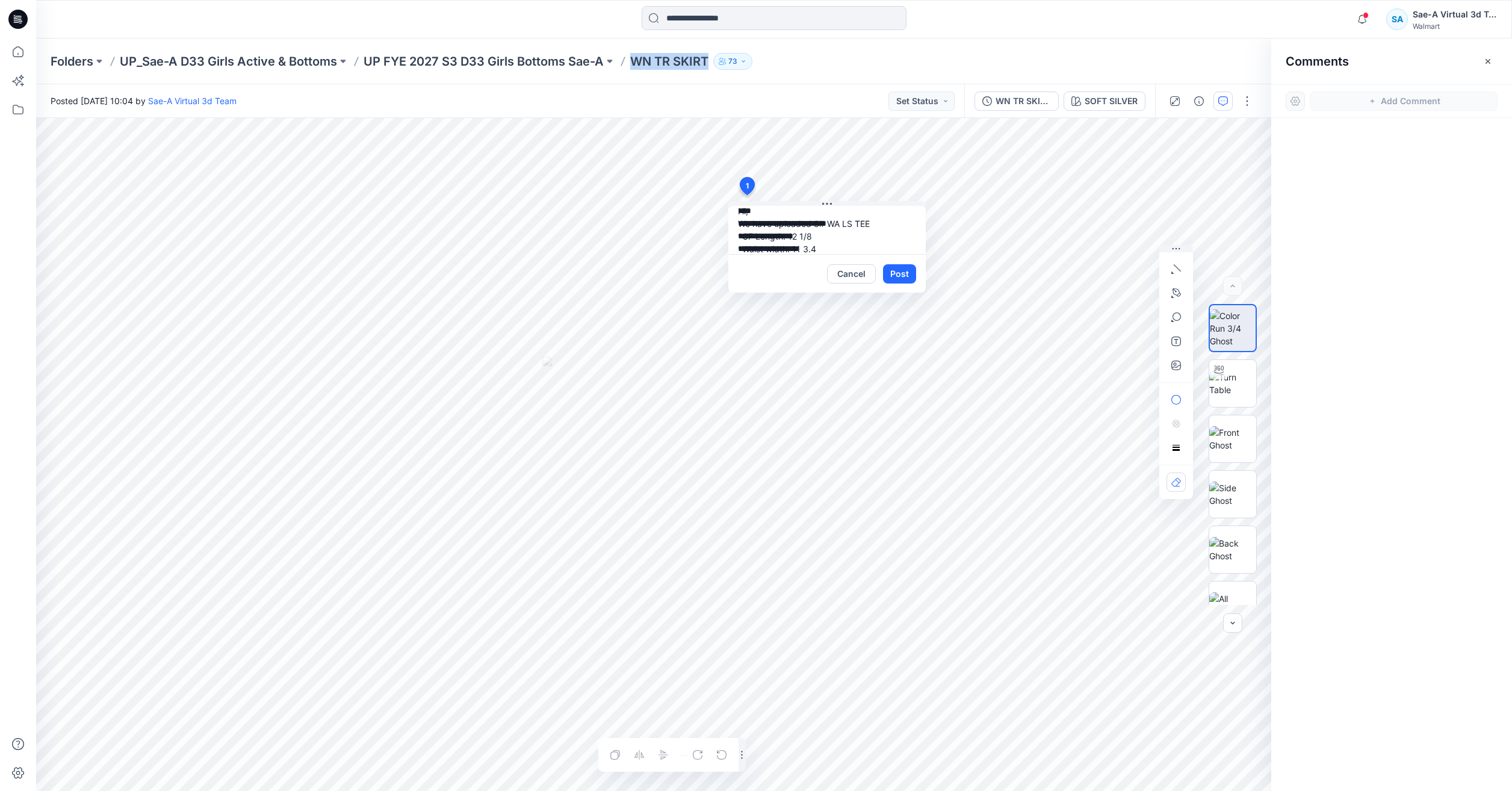
drag, startPoint x: 699, startPoint y: 65, endPoint x: 634, endPoint y: 57, distance: 65.5
click at [499, 57] on p "WN TR SKIRT" at bounding box center [669, 61] width 78 height 17
copy p "WN TR SKIRT"
drag, startPoint x: 870, startPoint y: 225, endPoint x: 826, endPoint y: 223, distance: 44.0
click at [499, 223] on textarea "**********" at bounding box center [827, 230] width 198 height 48
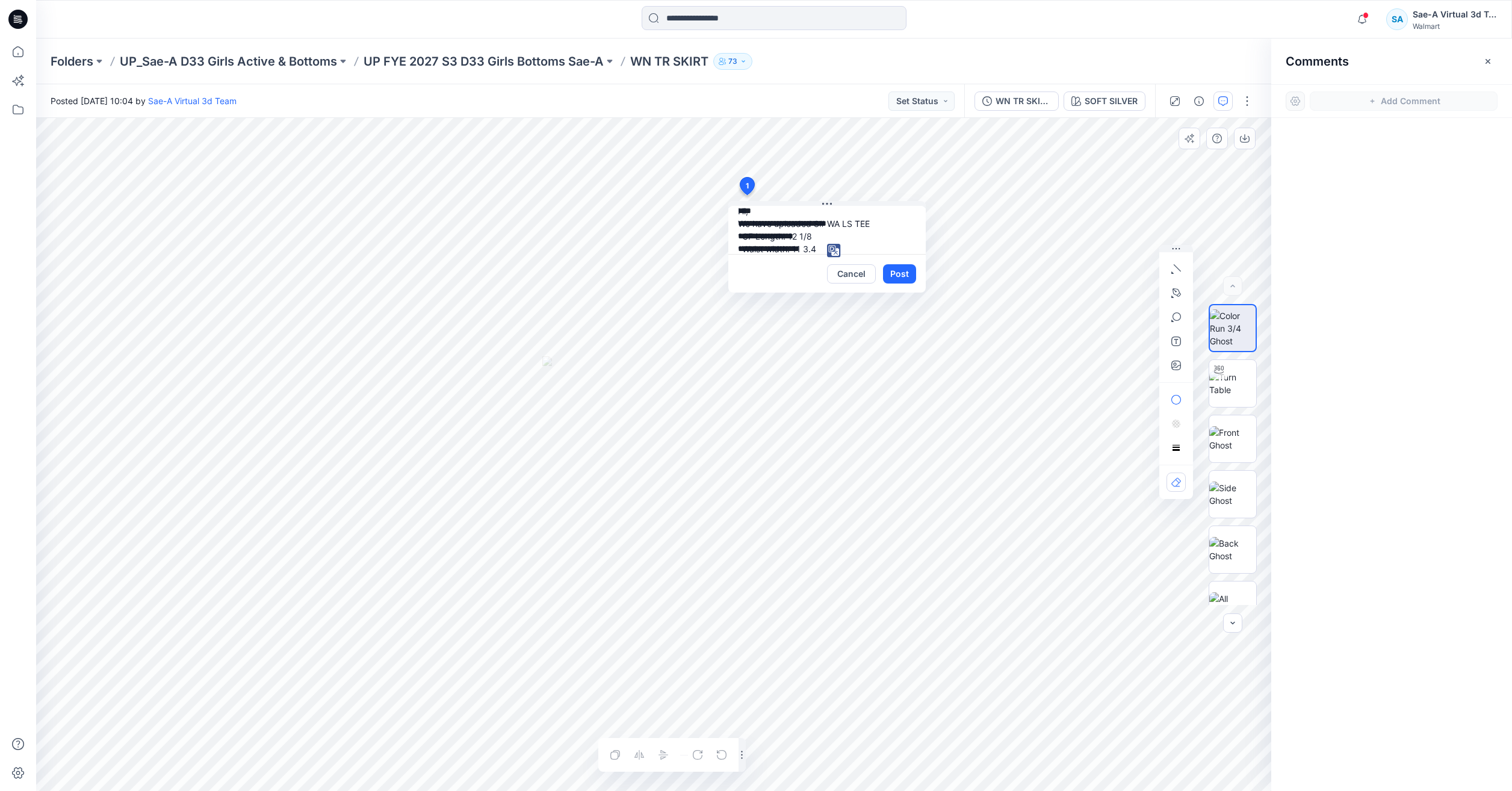
paste textarea "**"
type textarea "**********"
click at [499, 271] on button "Post" at bounding box center [899, 273] width 33 height 19
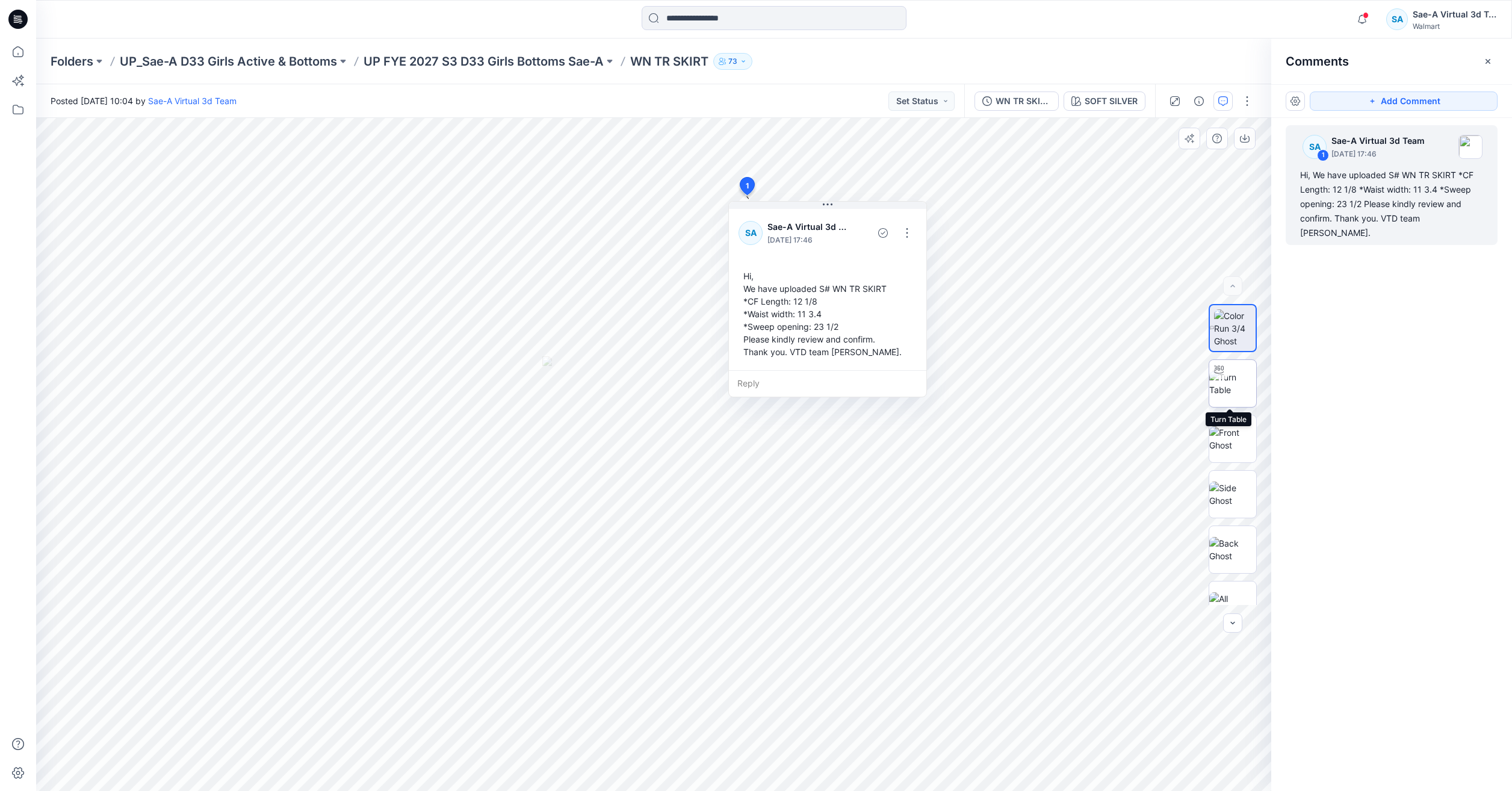
click at [499, 371] on img at bounding box center [1232, 383] width 47 height 25
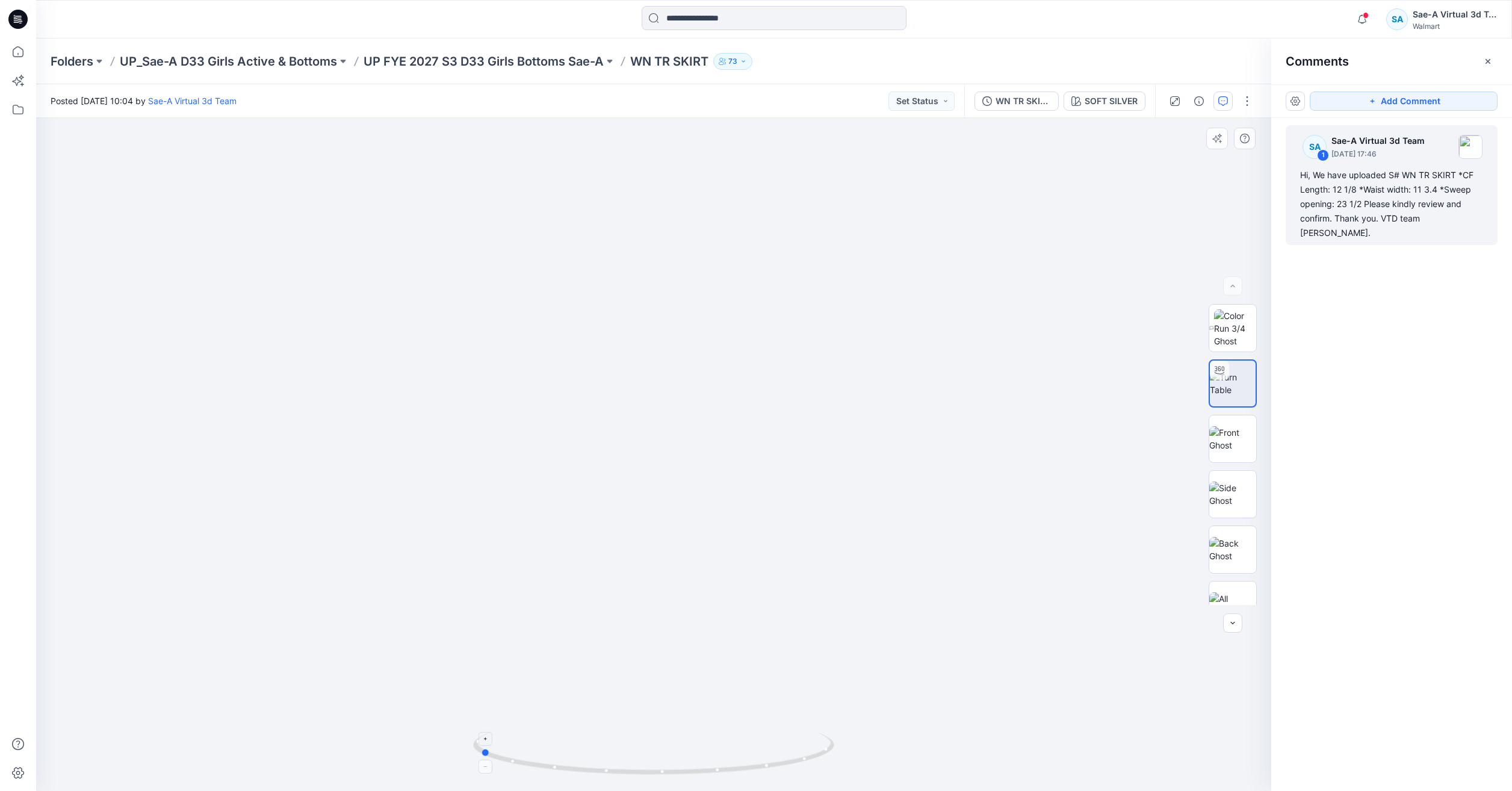
drag, startPoint x: 771, startPoint y: 769, endPoint x: 597, endPoint y: 753, distance: 174.7
click at [499, 376] on icon at bounding box center [655, 755] width 364 height 45
click at [24, 53] on icon at bounding box center [18, 51] width 26 height 26
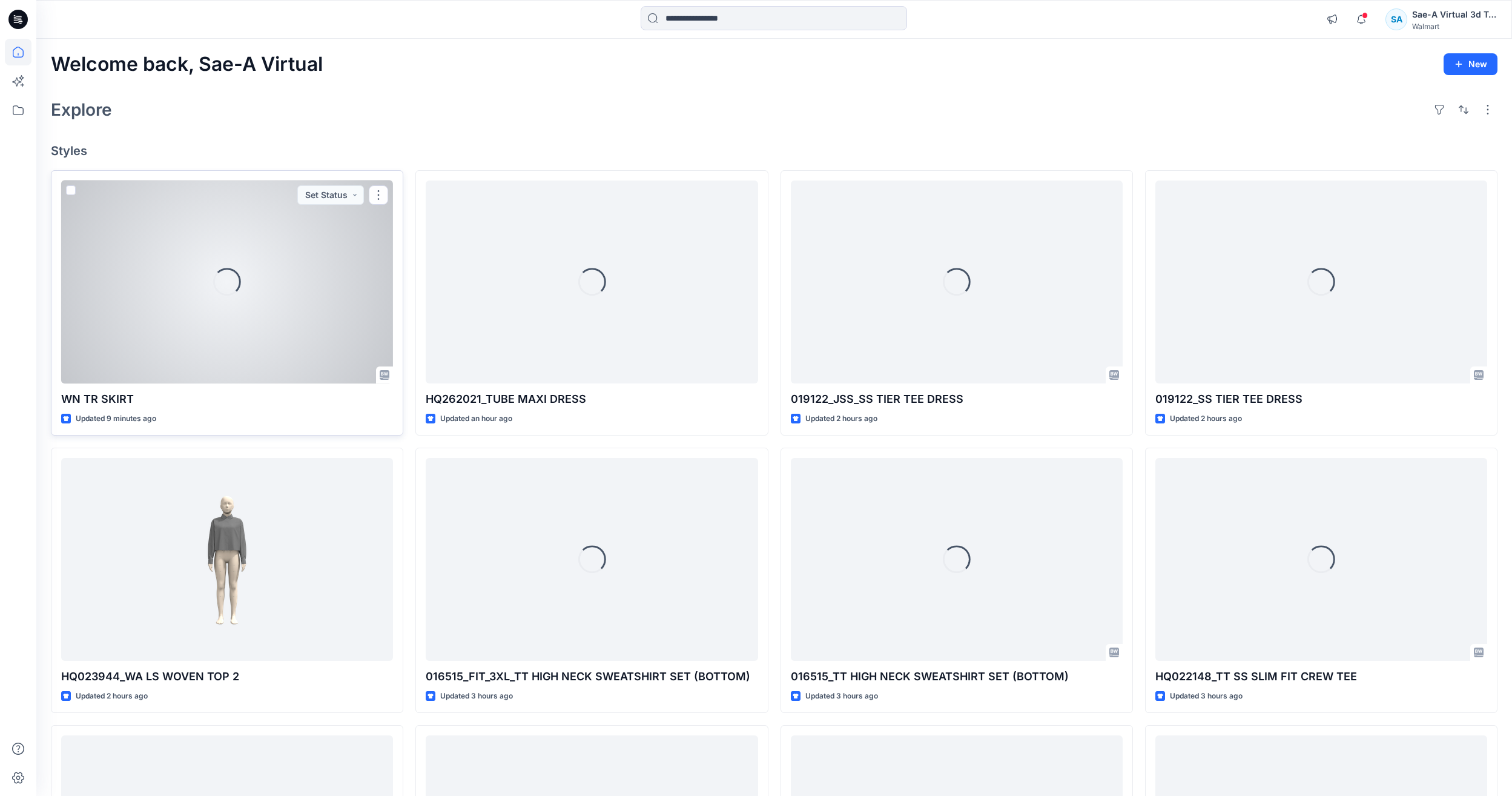
click at [187, 291] on div "Loading..." at bounding box center [227, 282] width 332 height 203
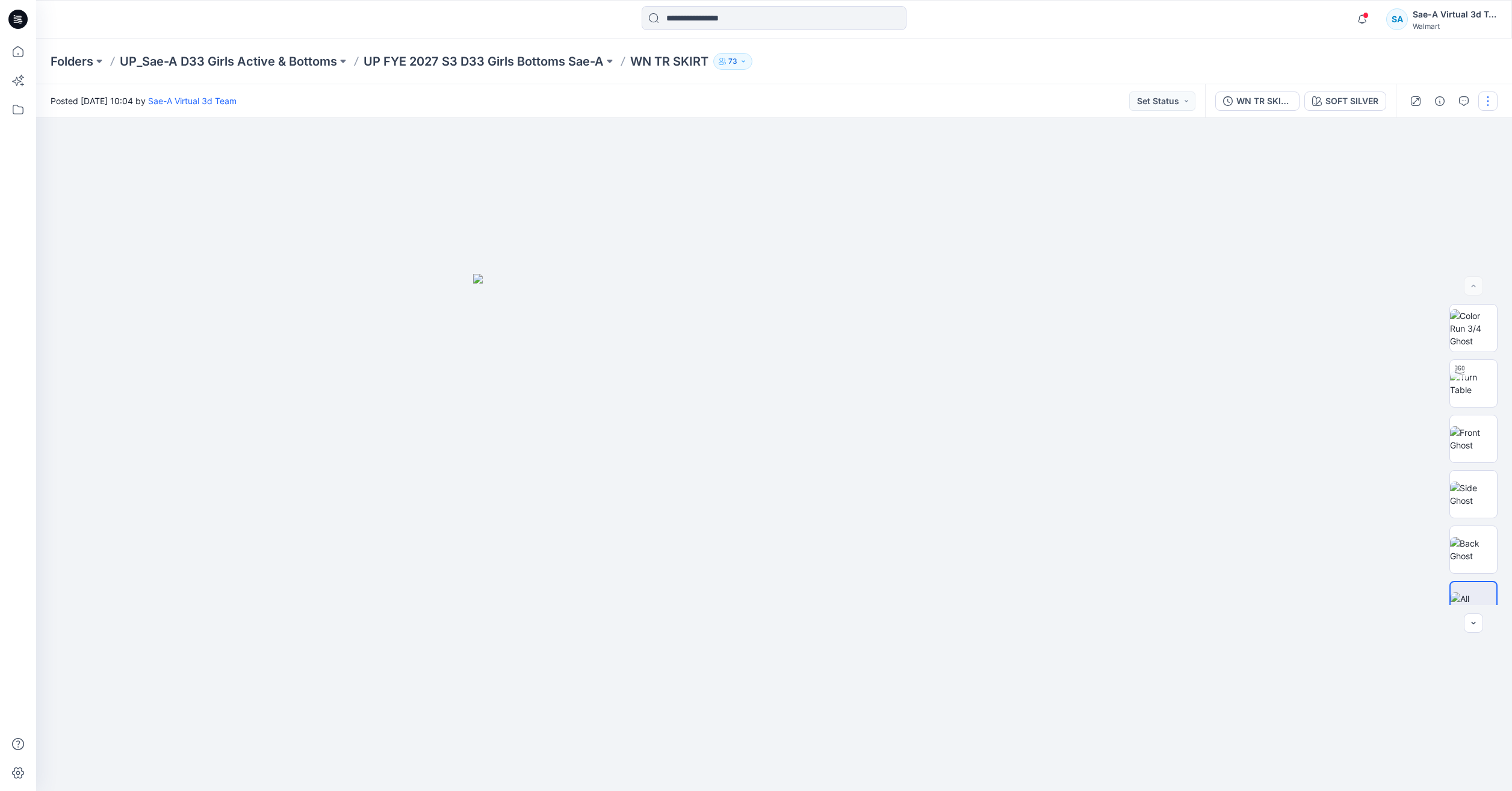
click at [499, 93] on button "button" at bounding box center [1488, 101] width 19 height 19
click at [499, 162] on p "Edit" at bounding box center [1411, 163] width 15 height 13
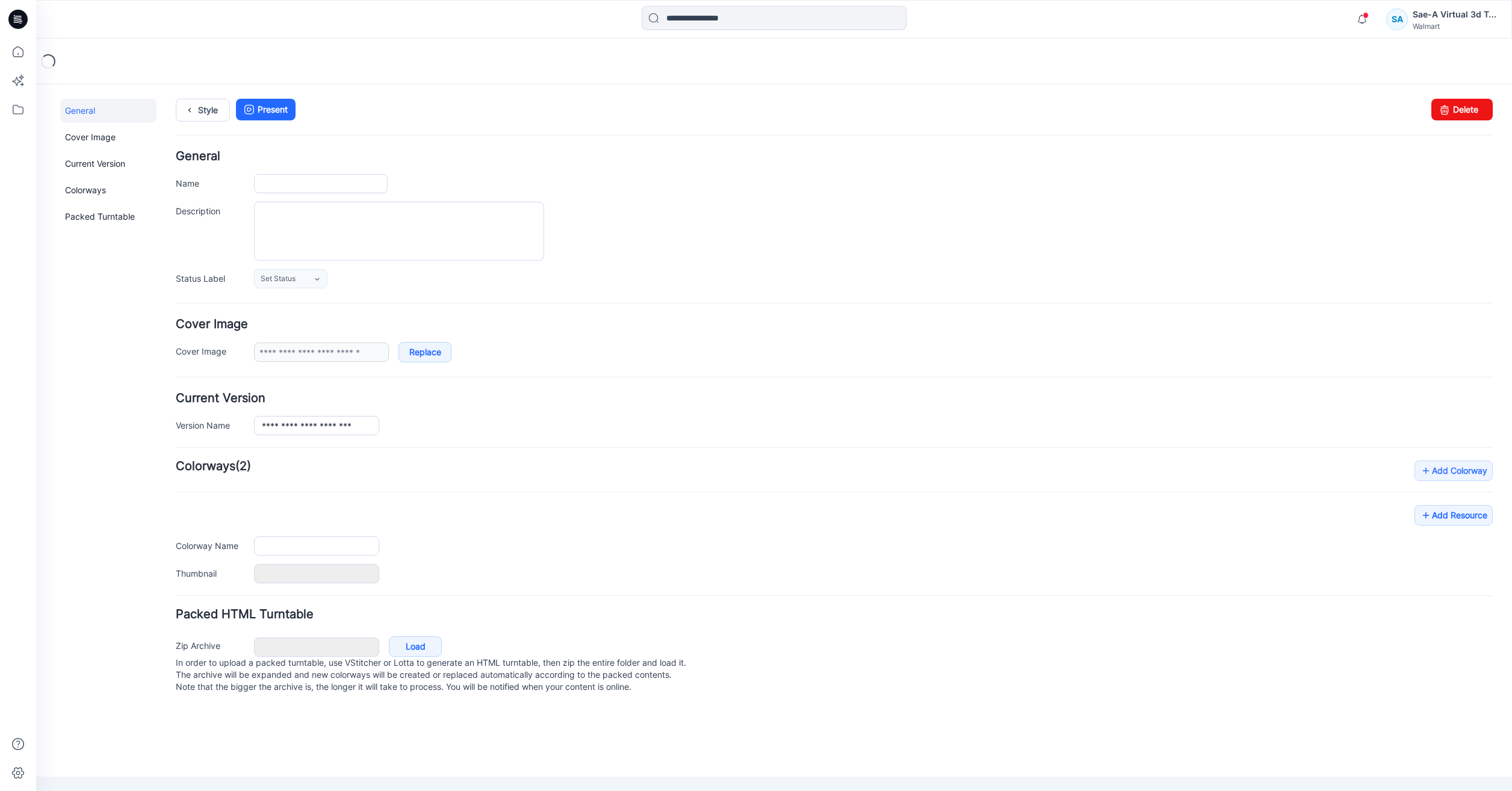
type input "**********"
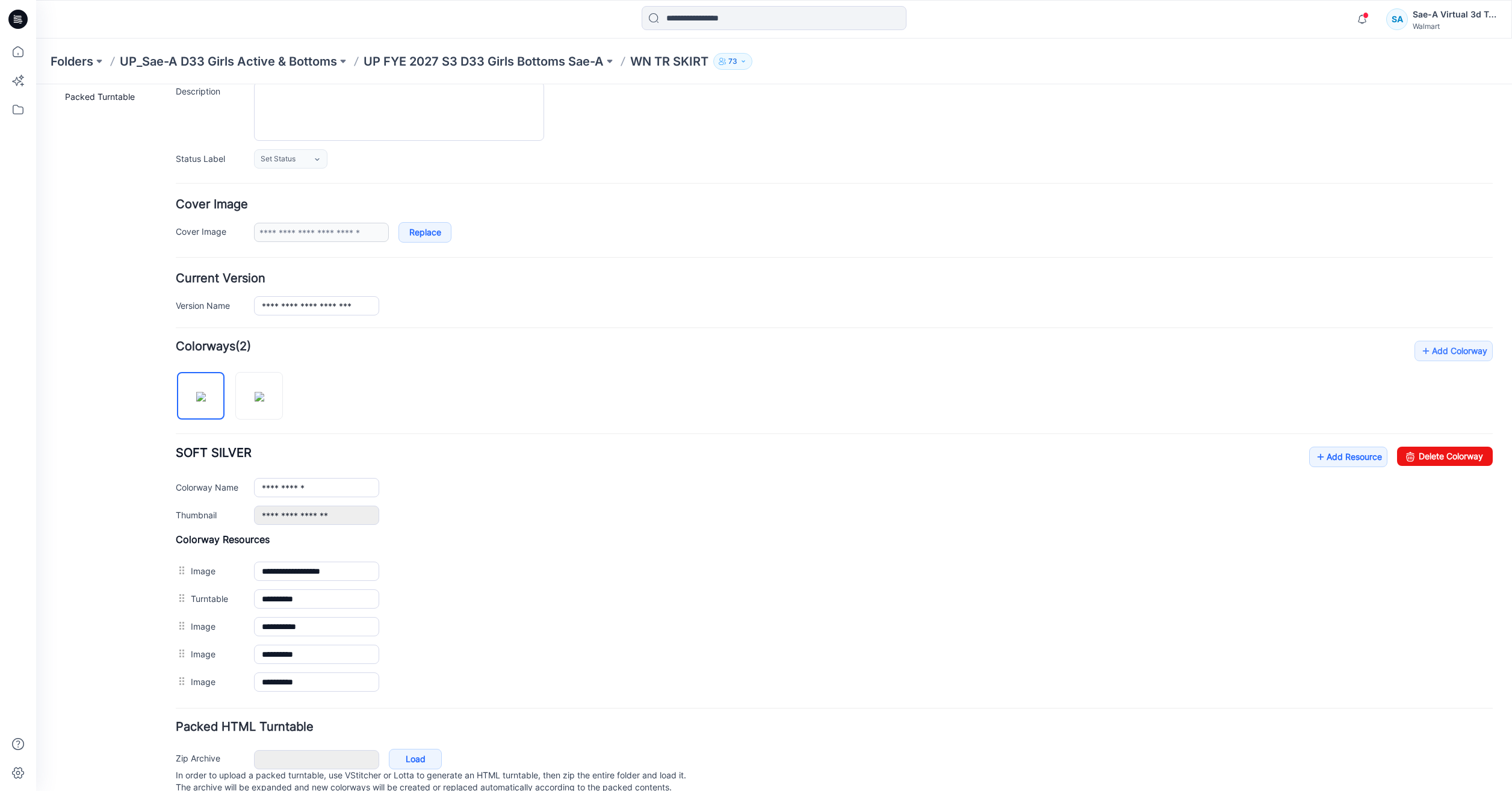
scroll to position [120, 0]
click at [1335, 449] on link "Add Resource" at bounding box center [1348, 456] width 78 height 21
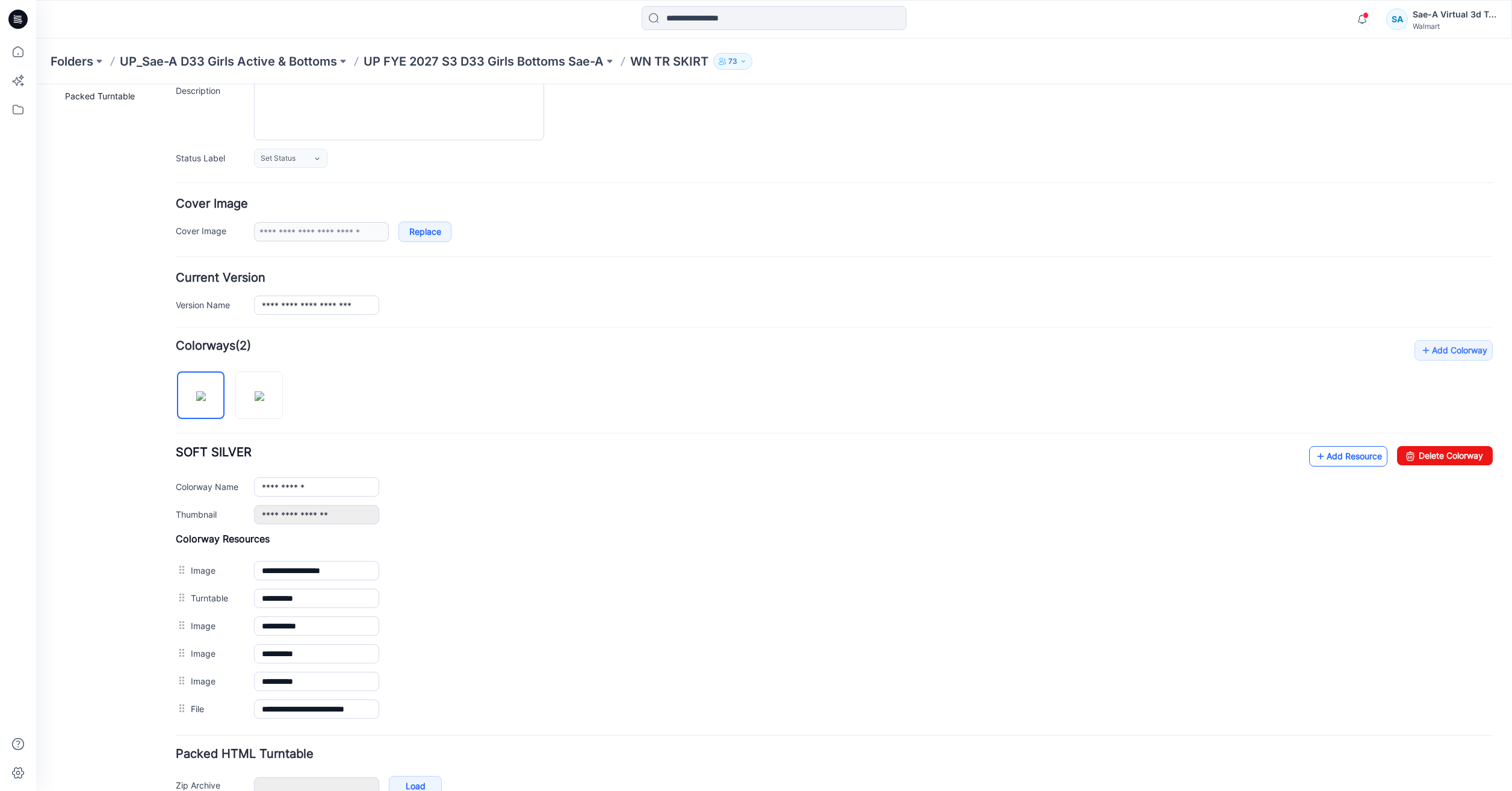
click at [1330, 455] on link "Add Resource" at bounding box center [1348, 456] width 78 height 21
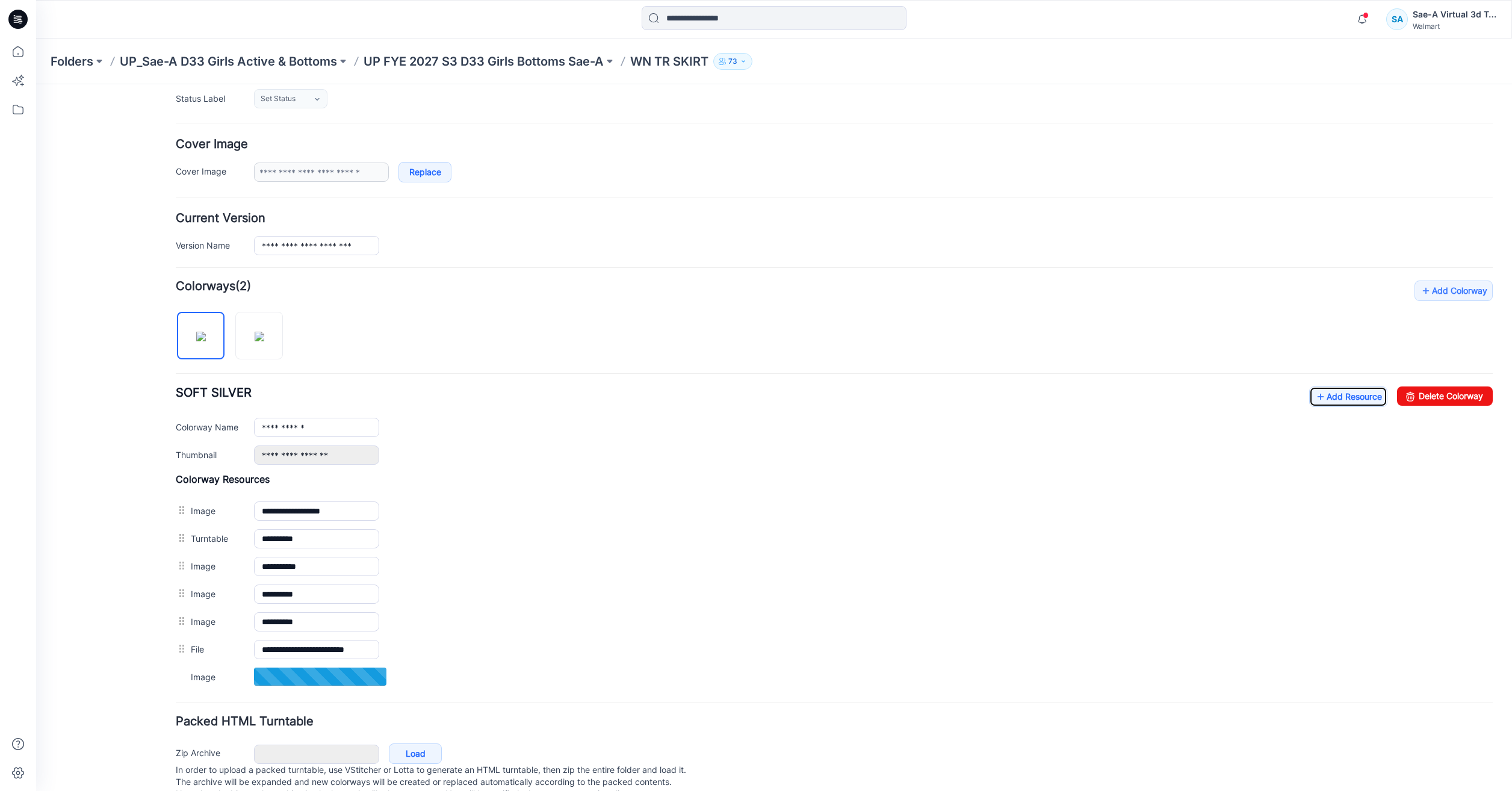
scroll to position [181, 0]
click at [1353, 396] on link "Add Resource" at bounding box center [1348, 396] width 78 height 21
